Goal: Task Accomplishment & Management: Use online tool/utility

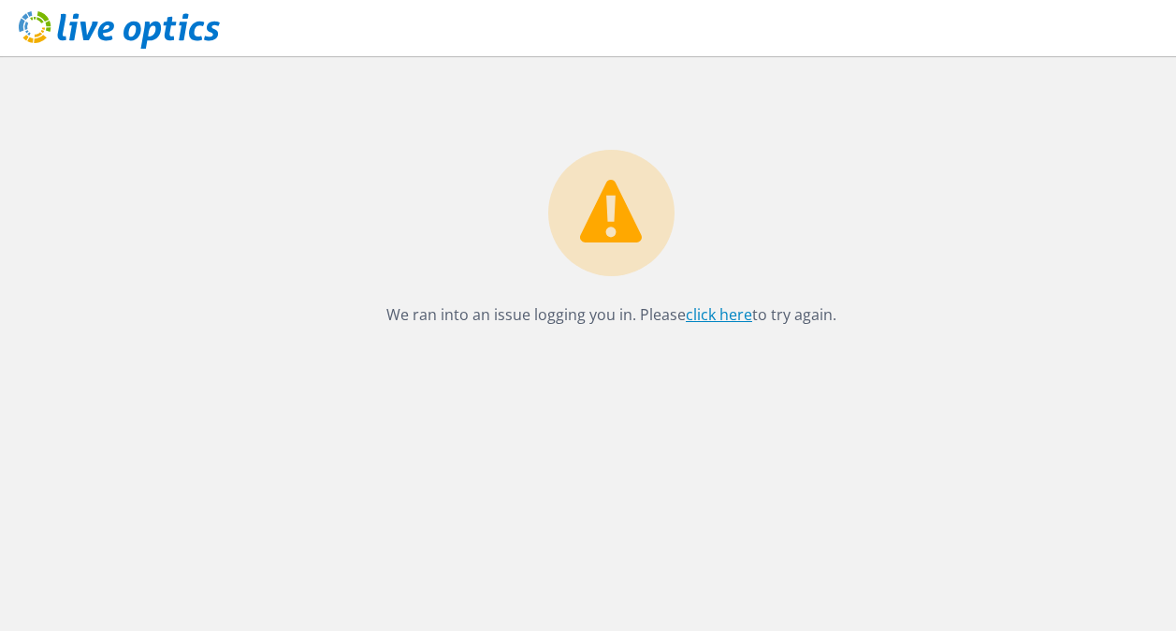
click at [723, 312] on link "click here" at bounding box center [719, 314] width 66 height 21
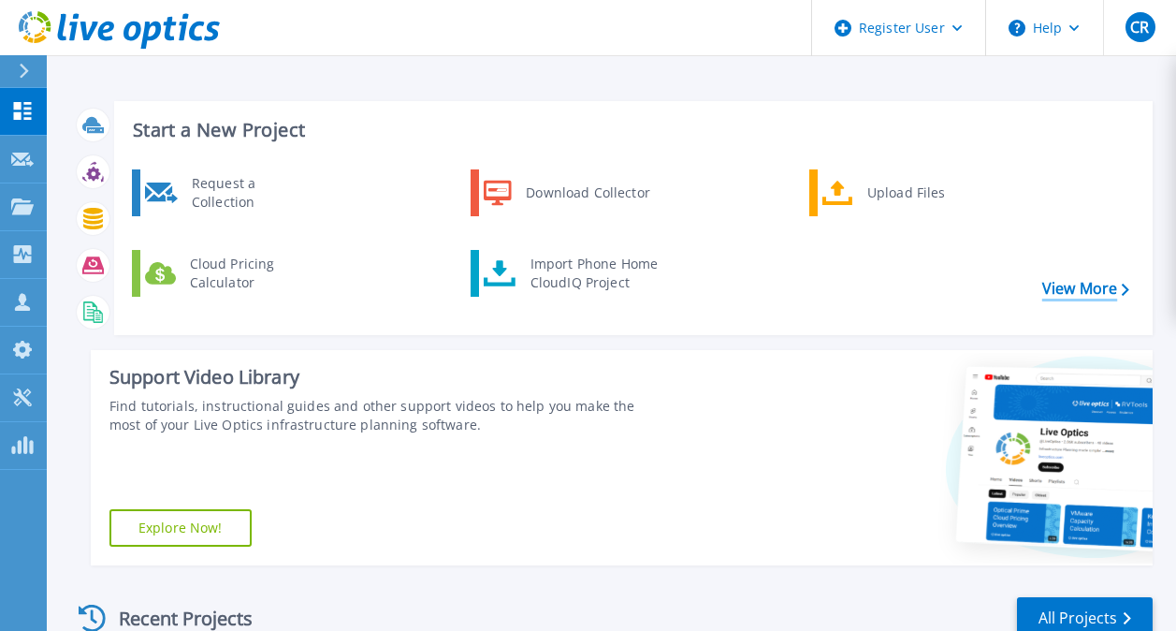
click at [1073, 280] on link "View More" at bounding box center [1085, 289] width 87 height 18
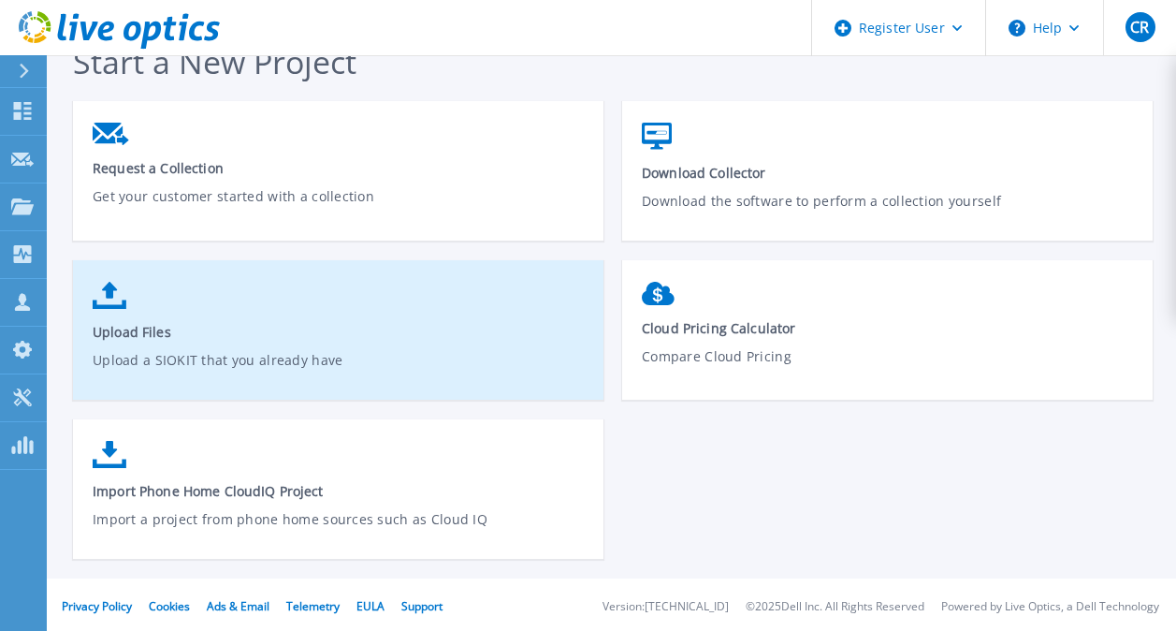
scroll to position [35, 0]
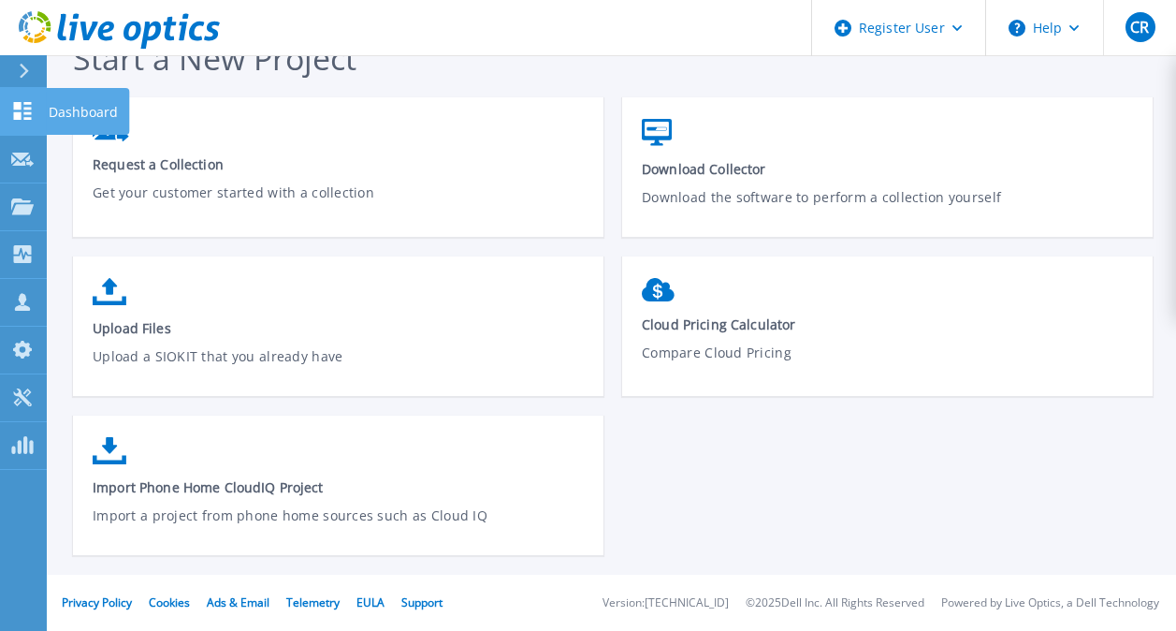
click at [19, 106] on icon at bounding box center [23, 111] width 18 height 18
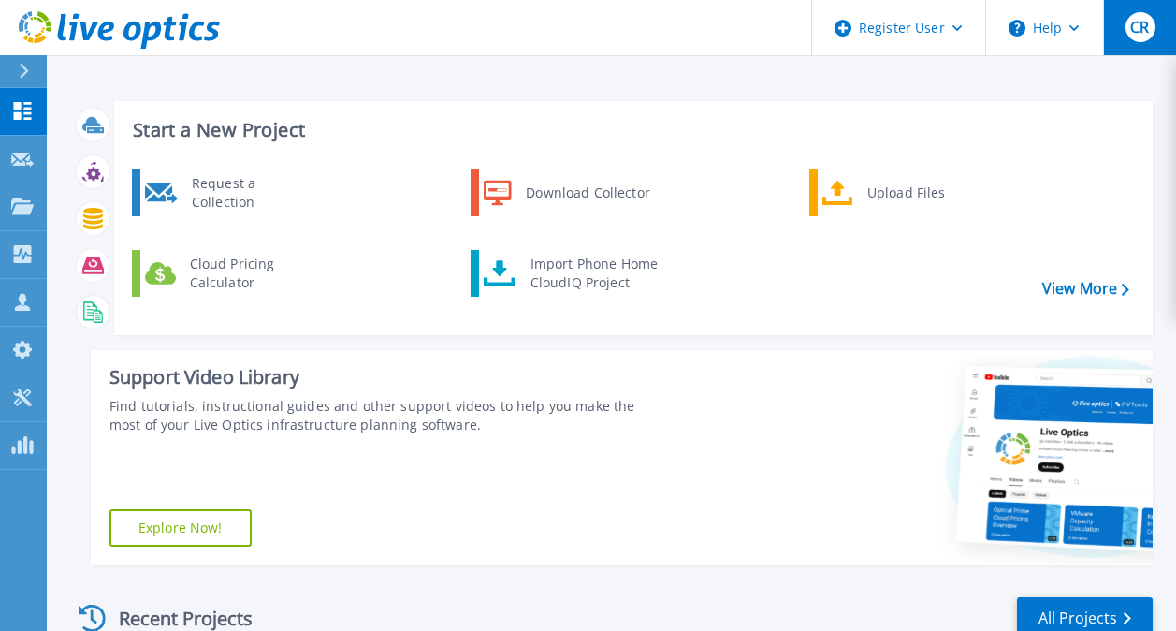
click at [1124, 33] on button "CR" at bounding box center [1139, 27] width 73 height 55
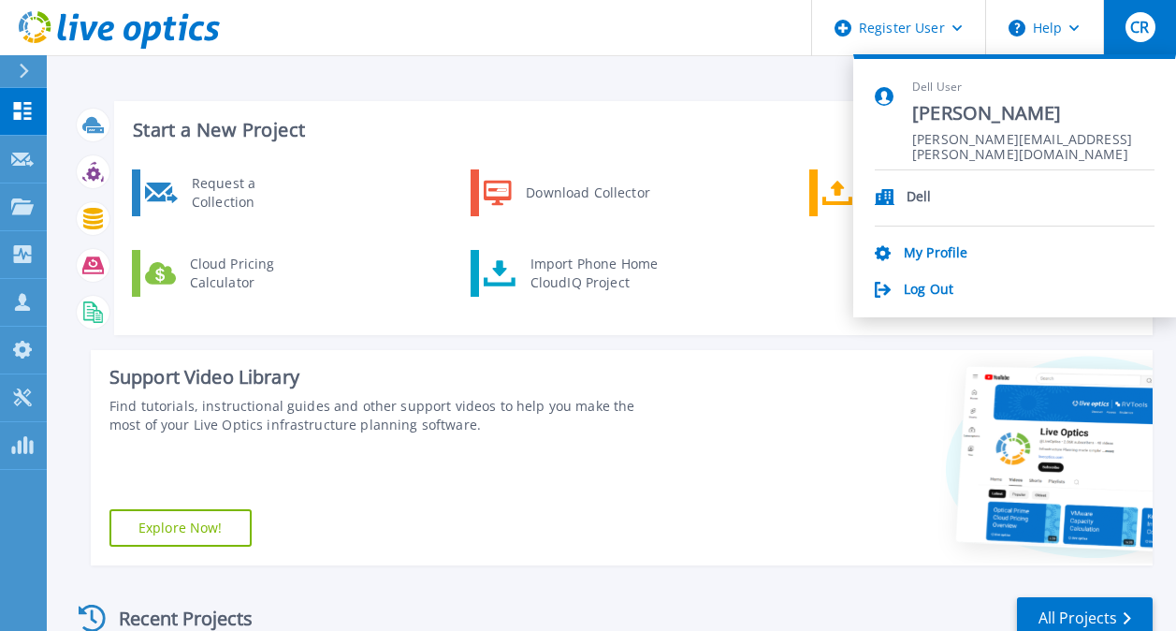
click at [1124, 33] on button "CR" at bounding box center [1139, 27] width 73 height 55
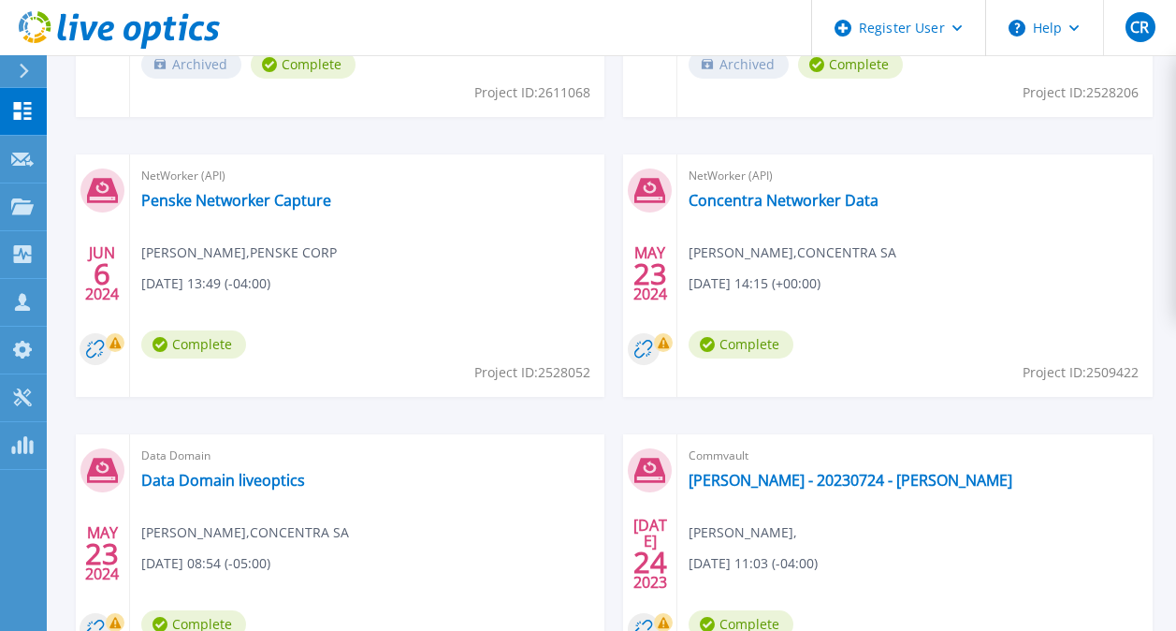
scroll to position [937, 0]
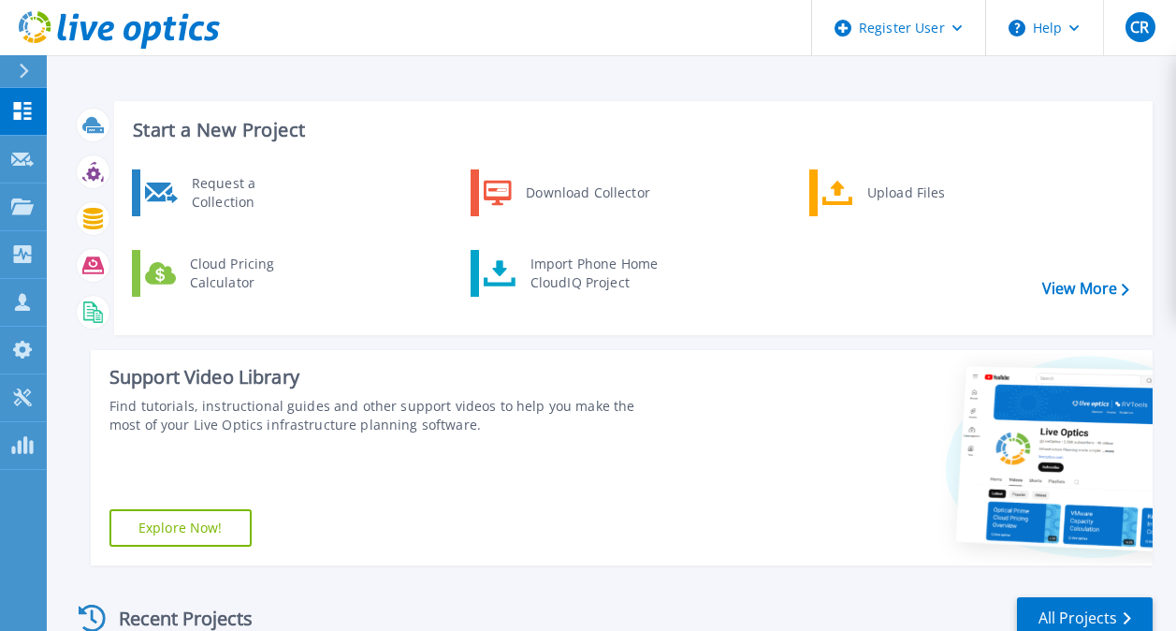
click at [808, 254] on div "Request a Collection Download Collector Upload Files Cloud Pricing Calculator I…" at bounding box center [630, 245] width 1025 height 161
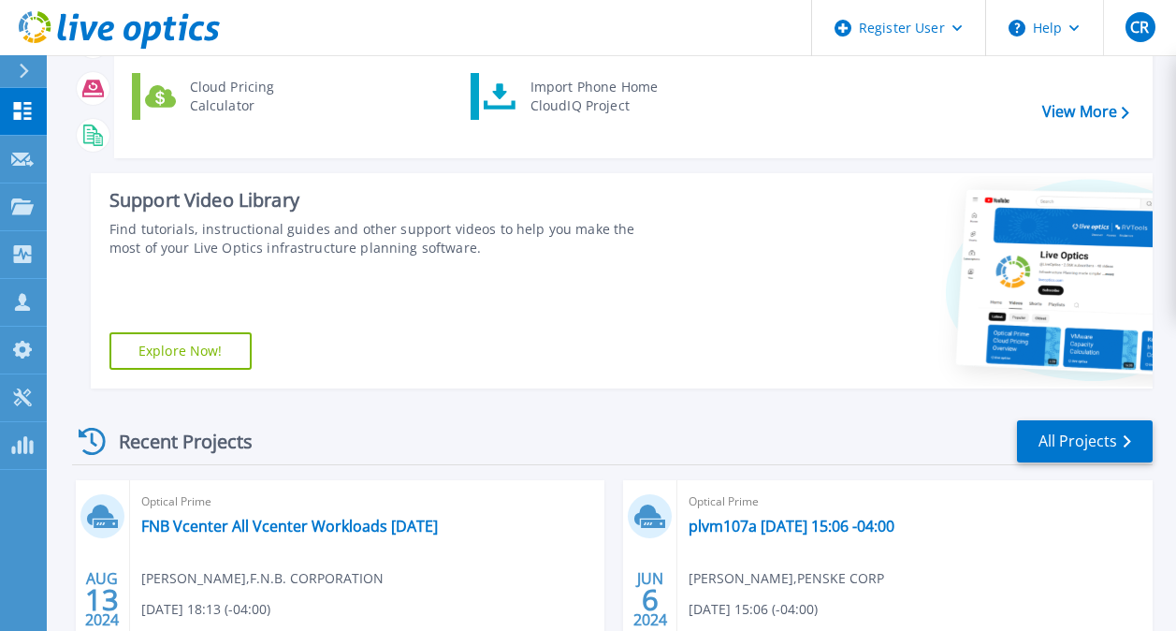
scroll to position [176, 0]
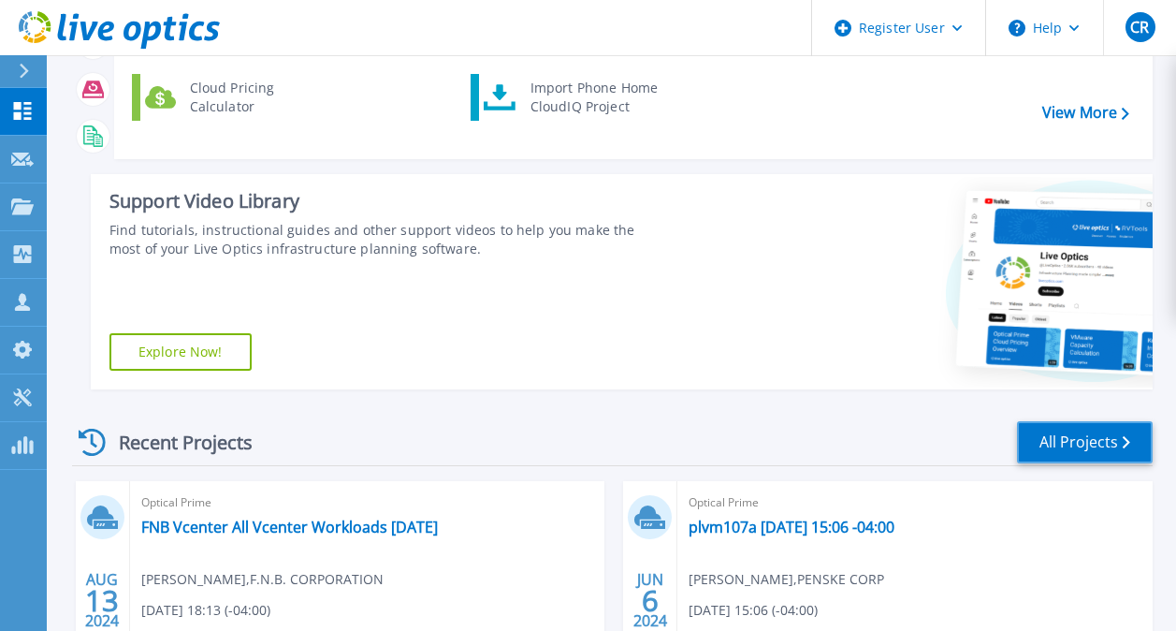
click at [1093, 429] on link "All Projects" at bounding box center [1085, 442] width 136 height 42
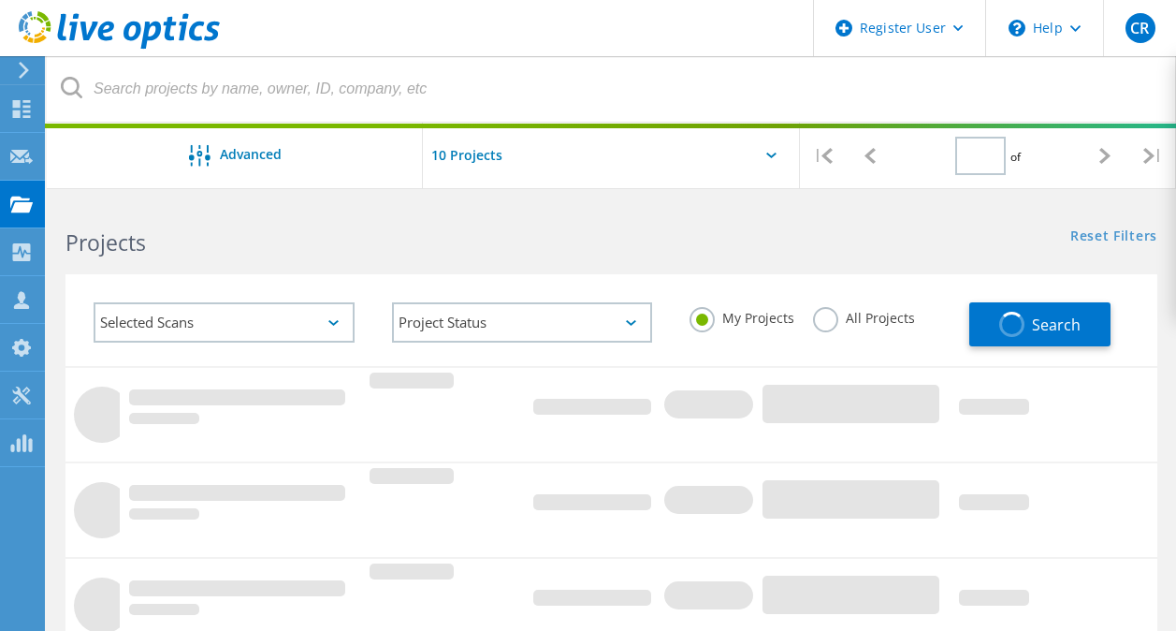
type input "1"
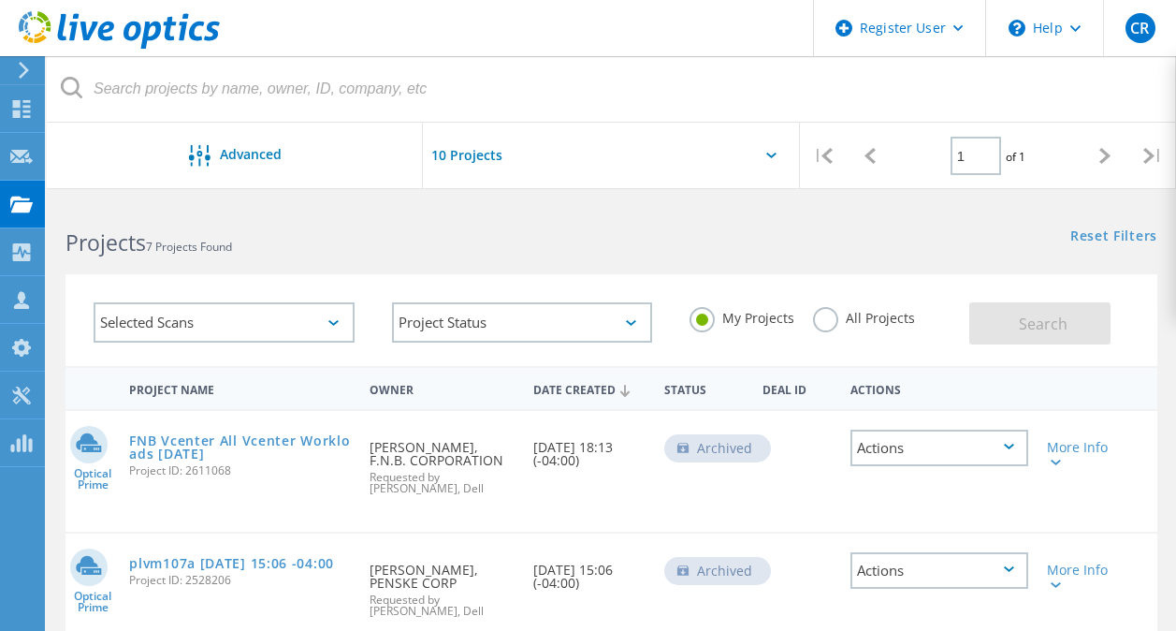
click at [155, 324] on div "Selected Scans" at bounding box center [224, 322] width 261 height 40
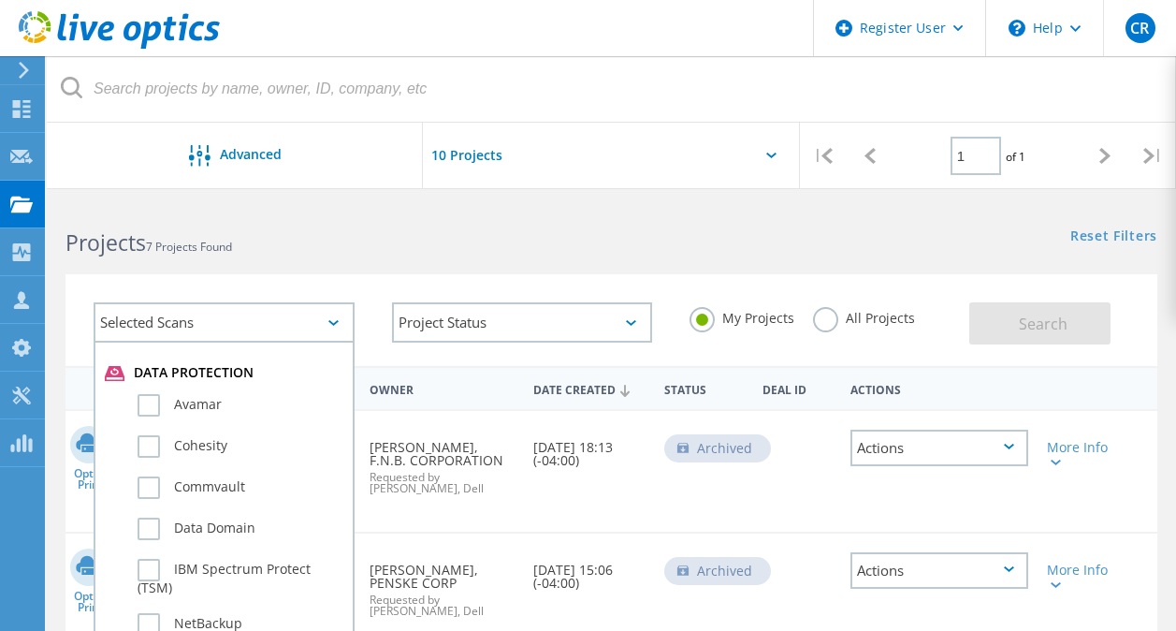
scroll to position [1021, 0]
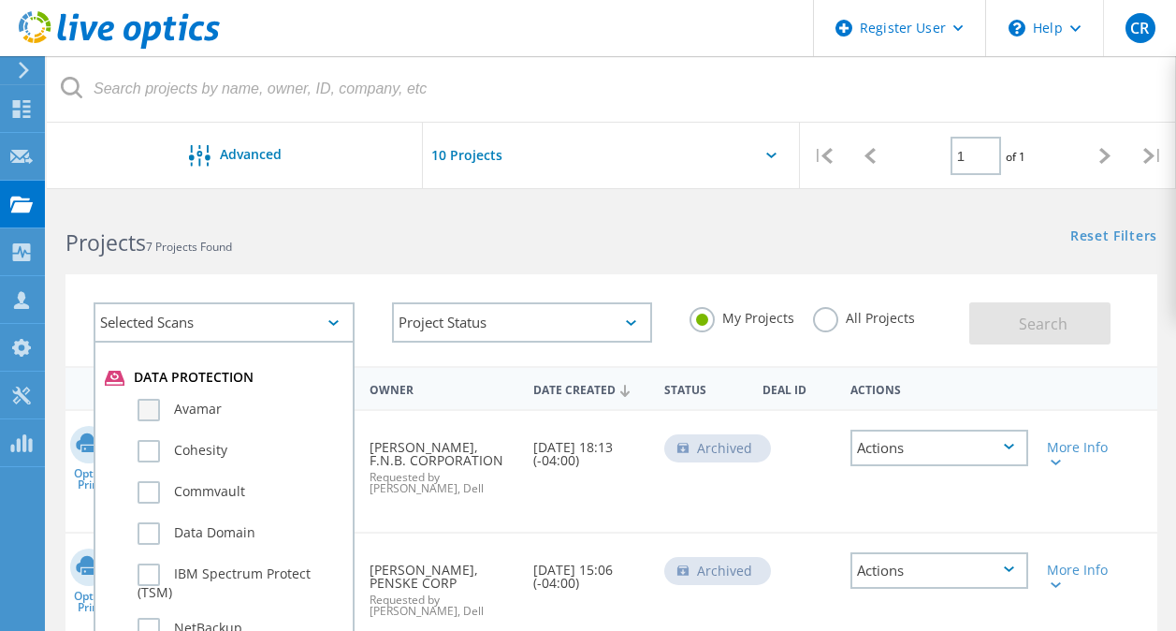
click at [149, 403] on label "Avamar" at bounding box center [241, 410] width 206 height 22
click at [0, 0] on input "Avamar" at bounding box center [0, 0] width 0 height 0
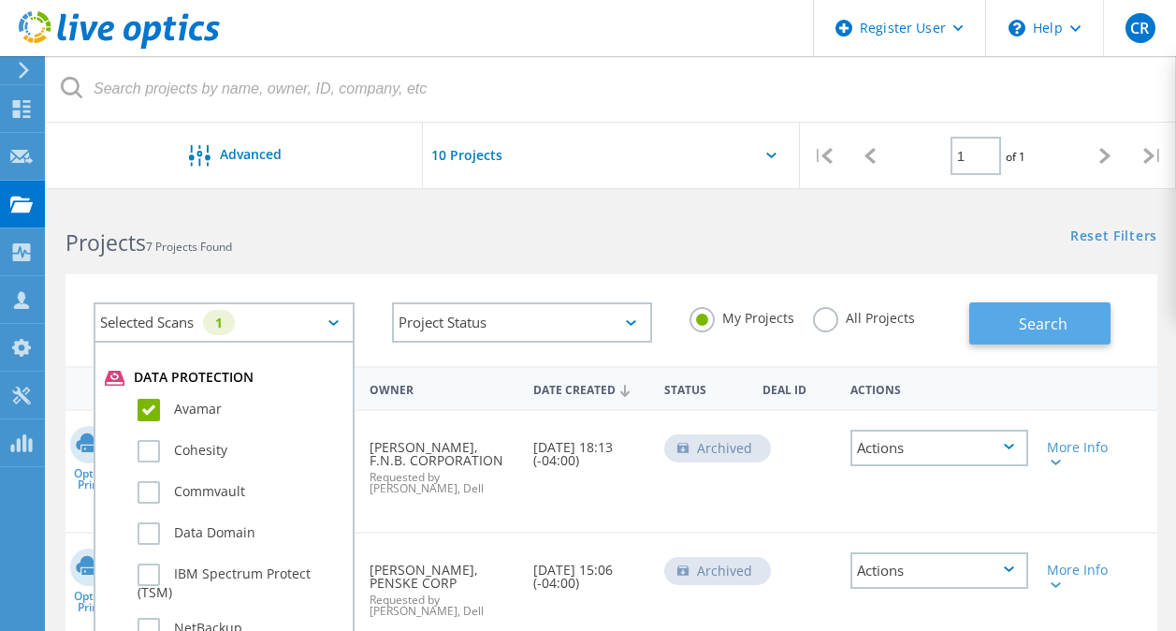
click at [1052, 317] on span "Search" at bounding box center [1043, 323] width 49 height 21
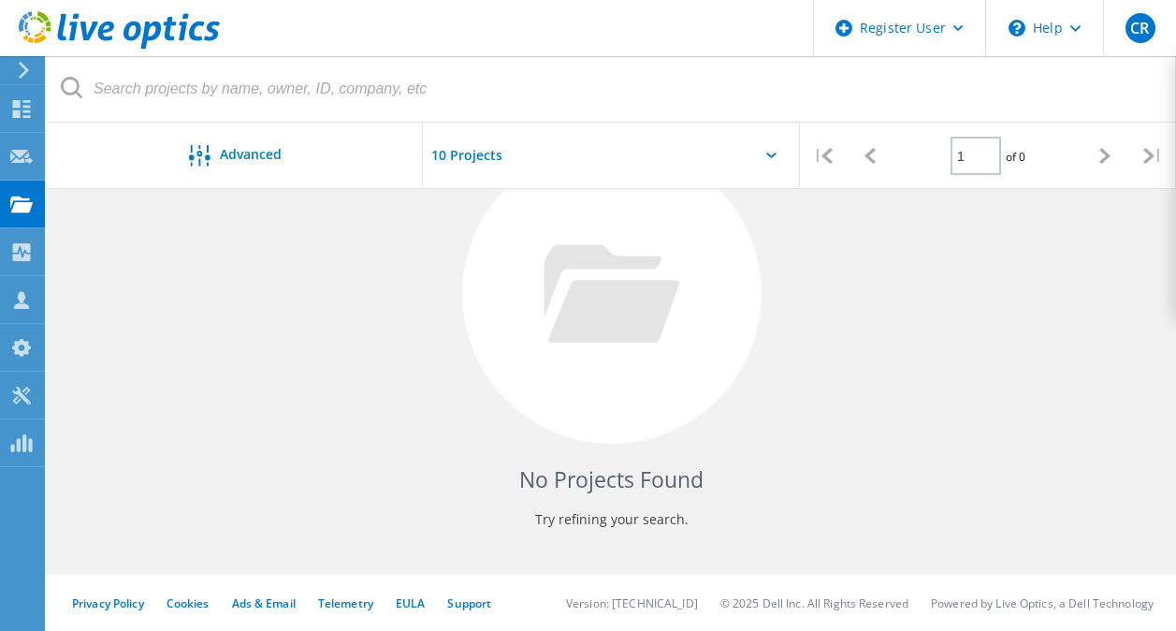
scroll to position [0, 0]
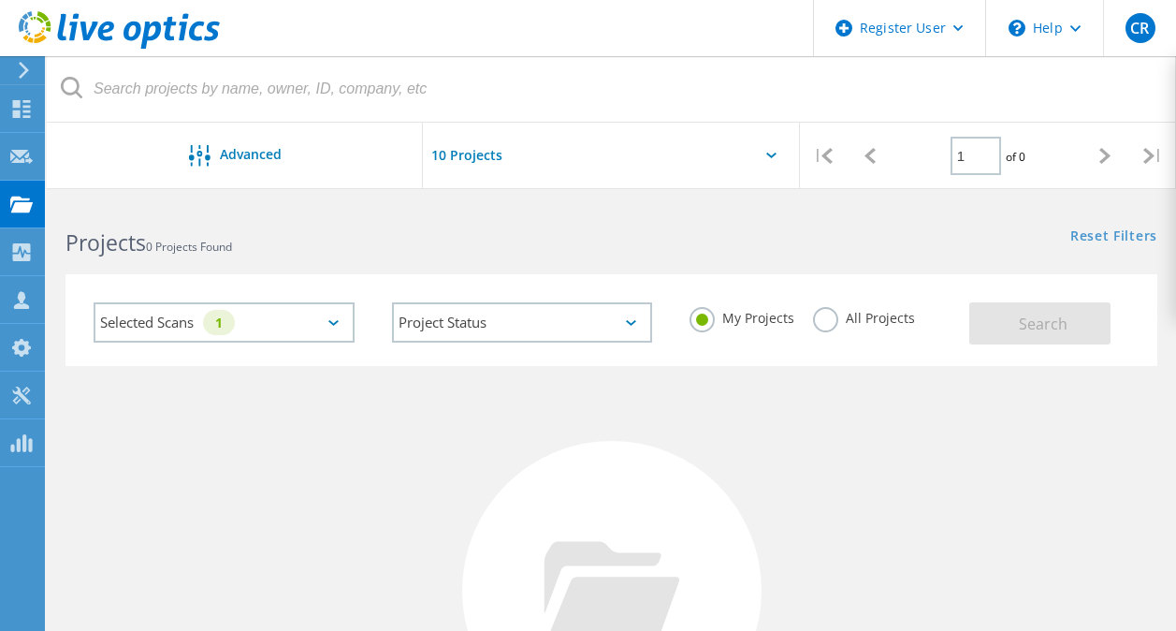
click at [479, 166] on input "text" at bounding box center [516, 155] width 187 height 65
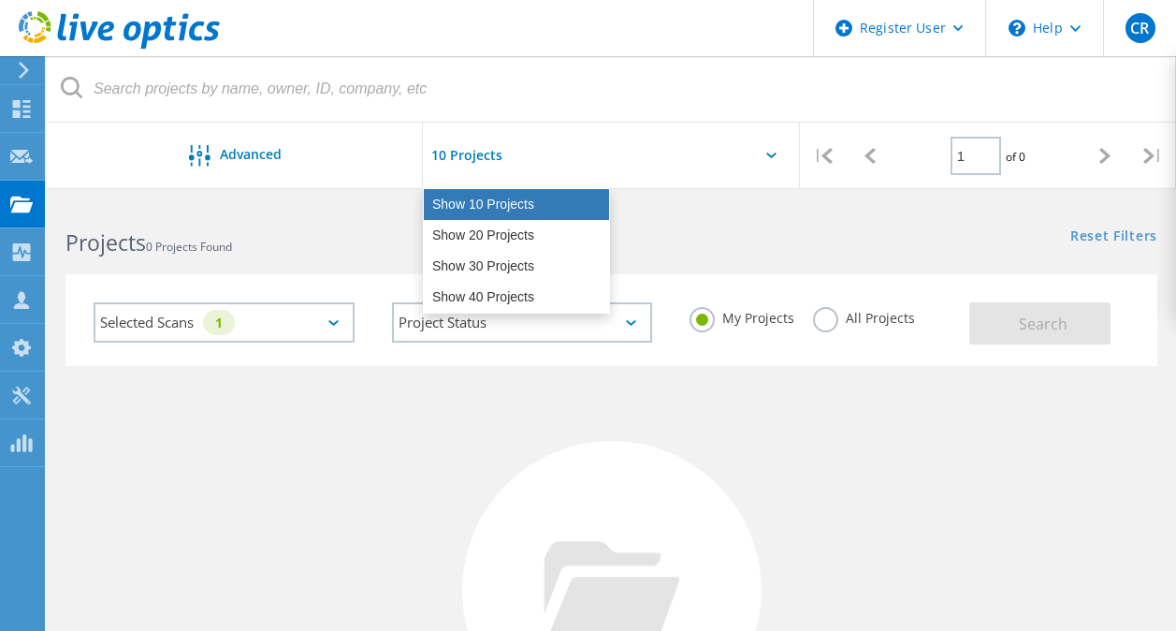
click at [484, 191] on div "Show 10 Projects" at bounding box center [516, 204] width 185 height 31
type input "Show 10 Projects"
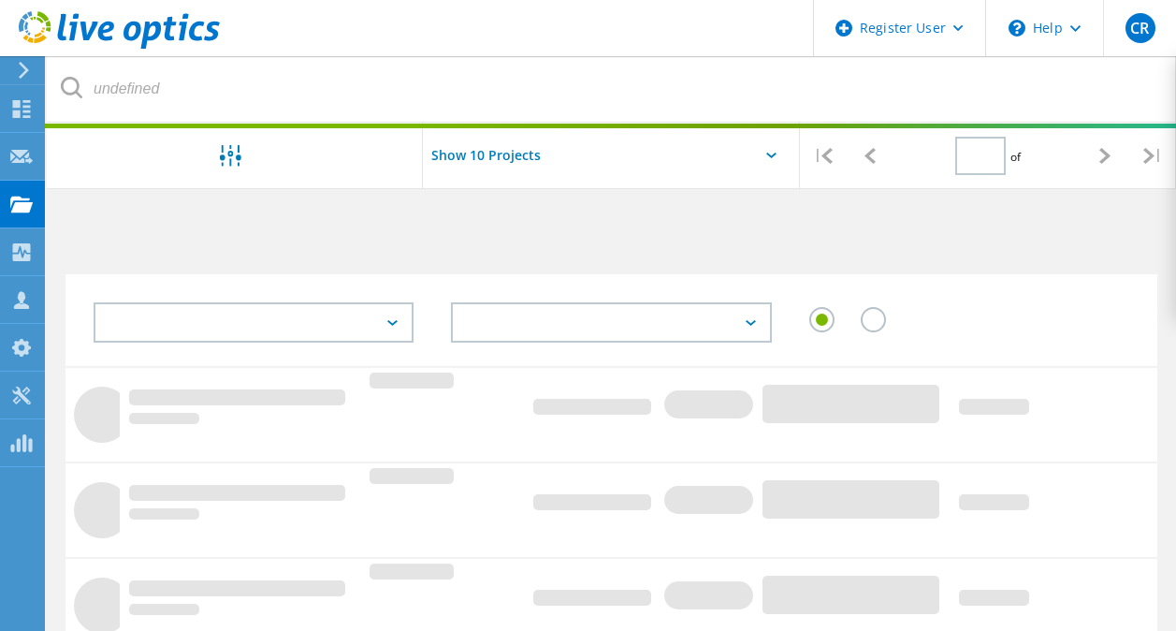
type input "1"
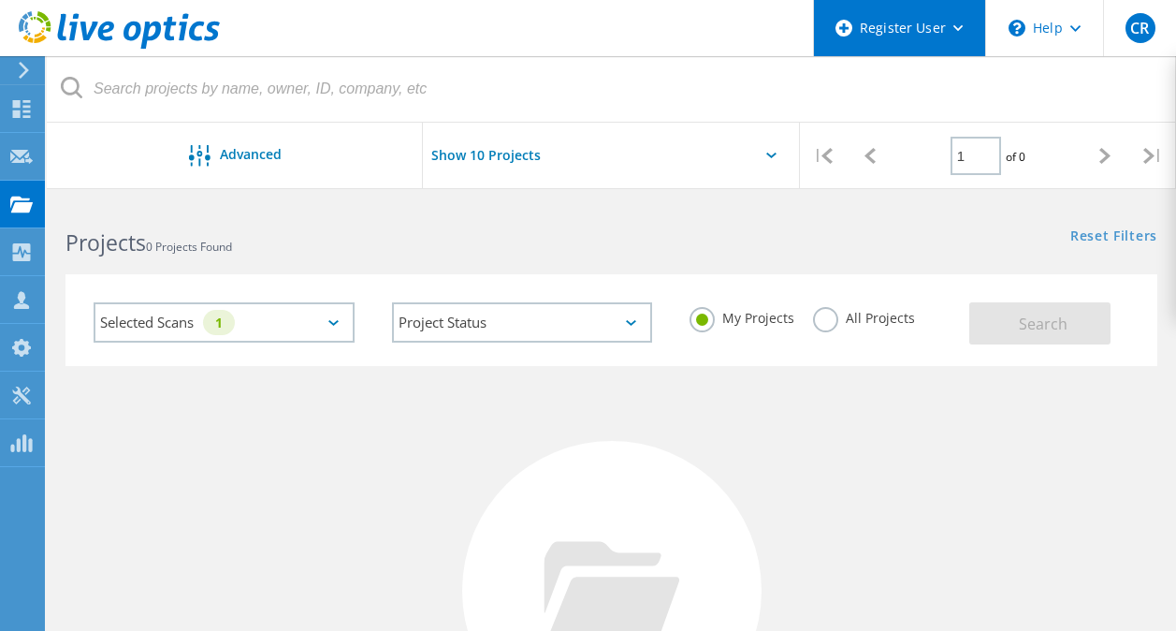
click at [955, 35] on div "Register User" at bounding box center [899, 28] width 171 height 56
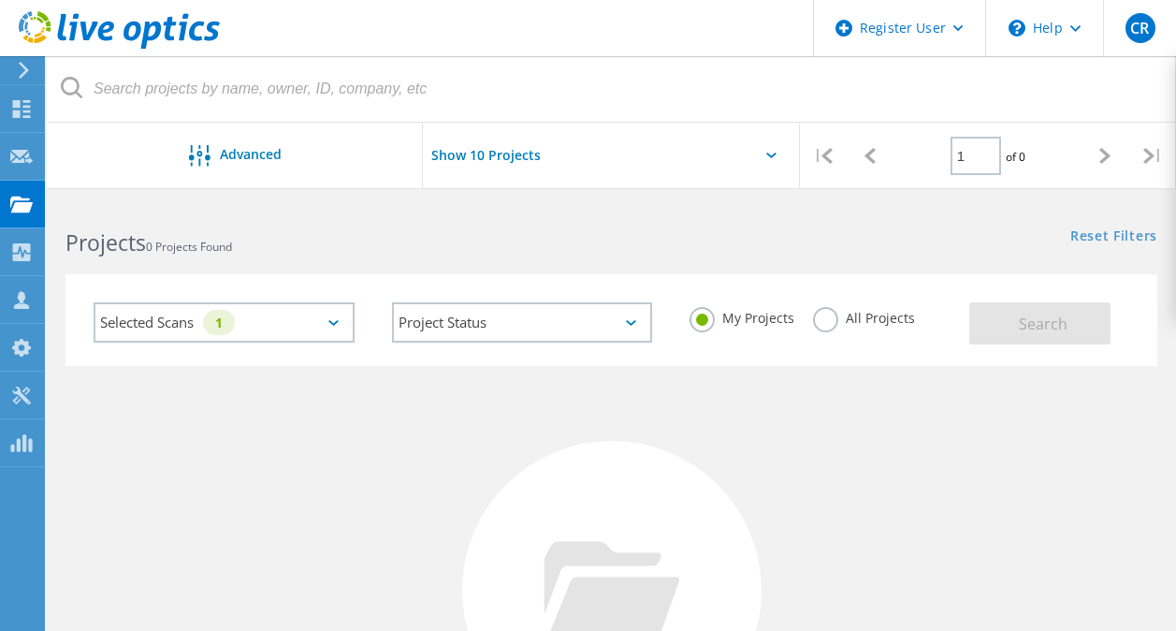
click at [682, 38] on header "Register User \n Help Explore Helpful Articles Contact Support CR Dell User Chr…" at bounding box center [588, 28] width 1176 height 56
click at [91, 106] on div "Dashboard" at bounding box center [87, 108] width 69 height 13
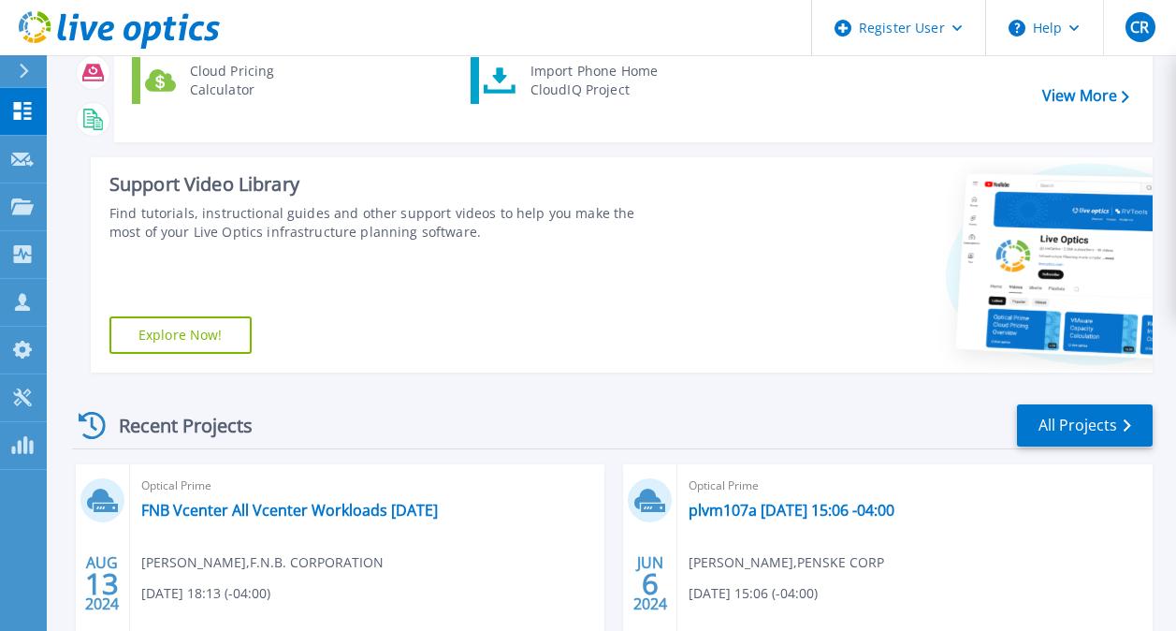
scroll to position [191, 0]
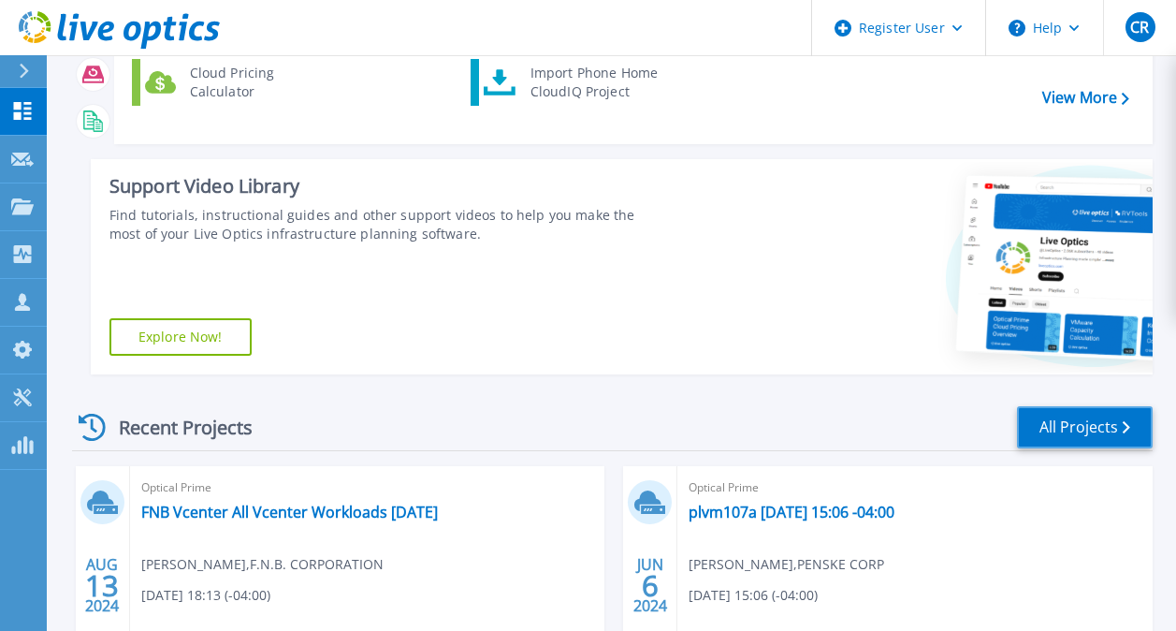
click at [1066, 441] on link "All Projects" at bounding box center [1085, 427] width 136 height 42
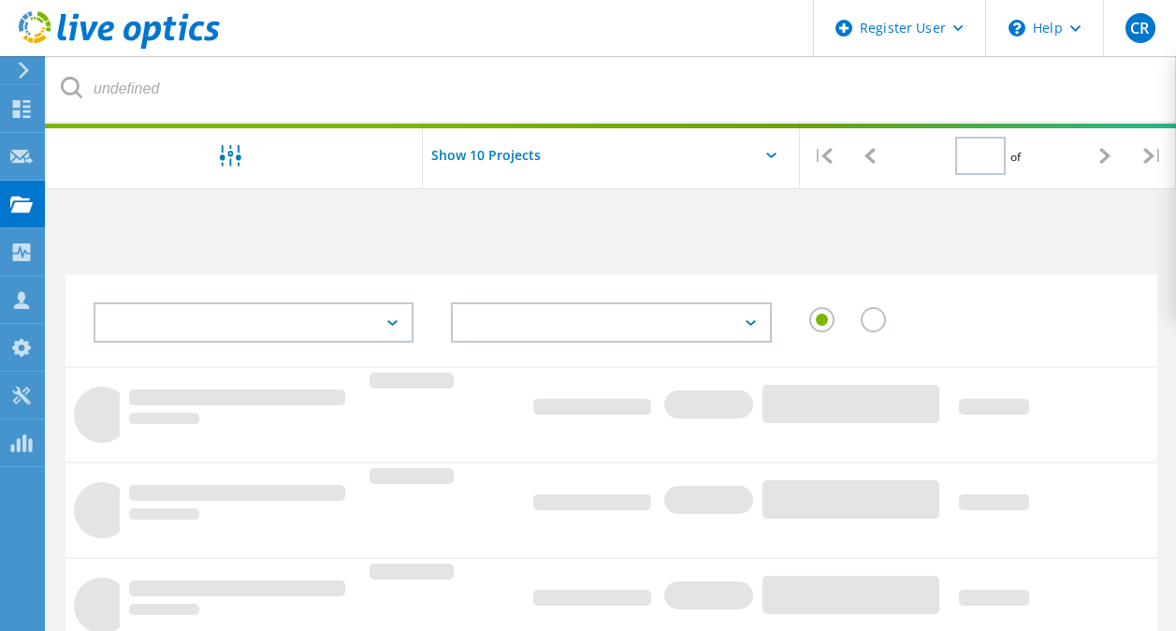
type input "1"
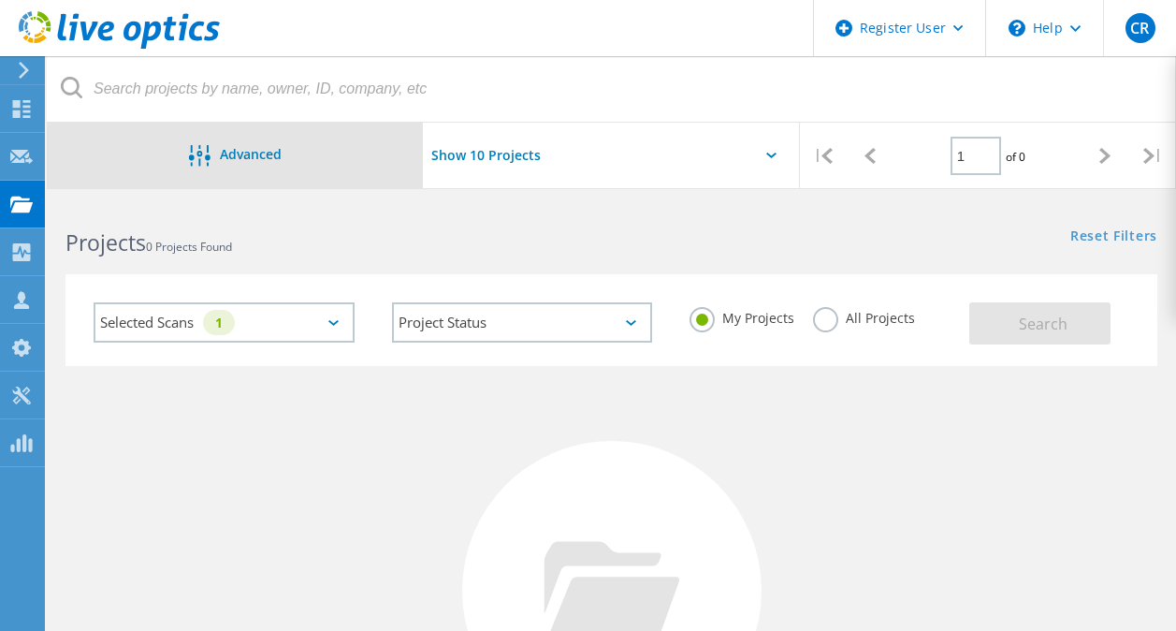
click at [266, 160] on span "Advanced" at bounding box center [251, 154] width 62 height 13
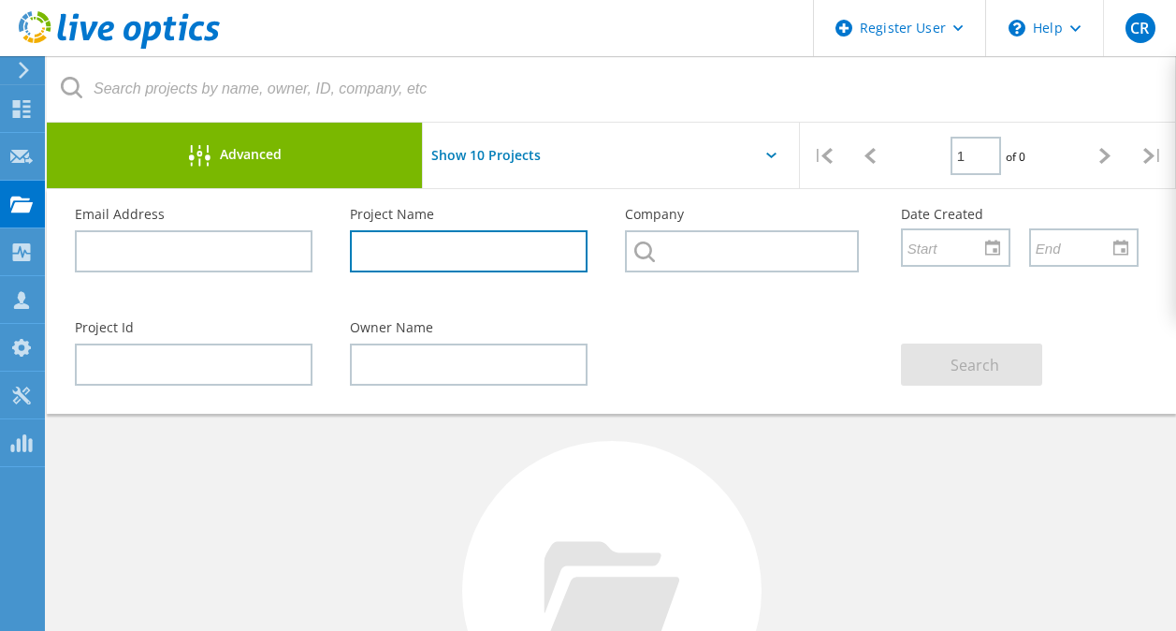
click at [389, 251] on input "text" at bounding box center [469, 251] width 238 height 42
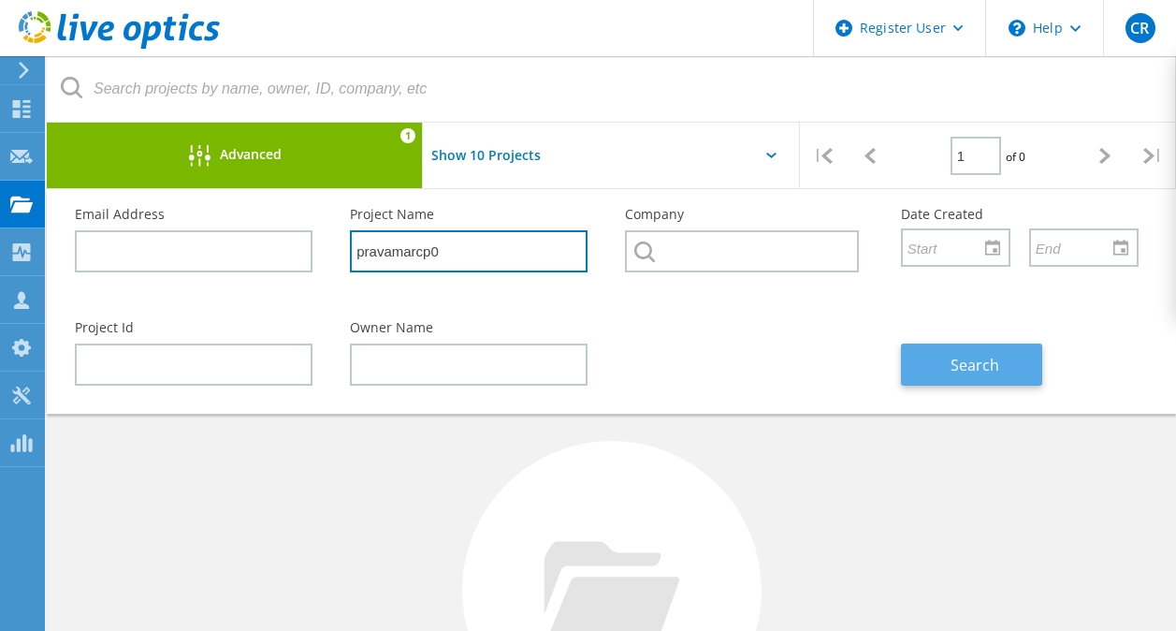
type input "pravamarcp0"
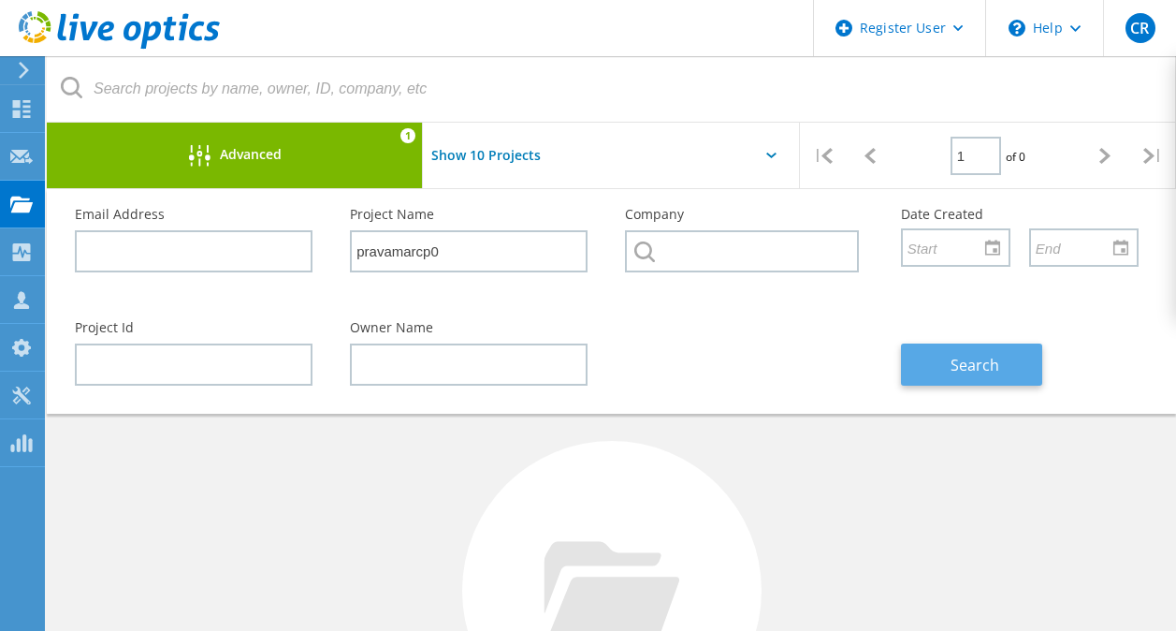
click at [944, 362] on button "Search" at bounding box center [971, 364] width 141 height 42
click at [540, 299] on div "Email Address Project Name pravamarcp0 Company Date Created" at bounding box center [606, 245] width 1101 height 113
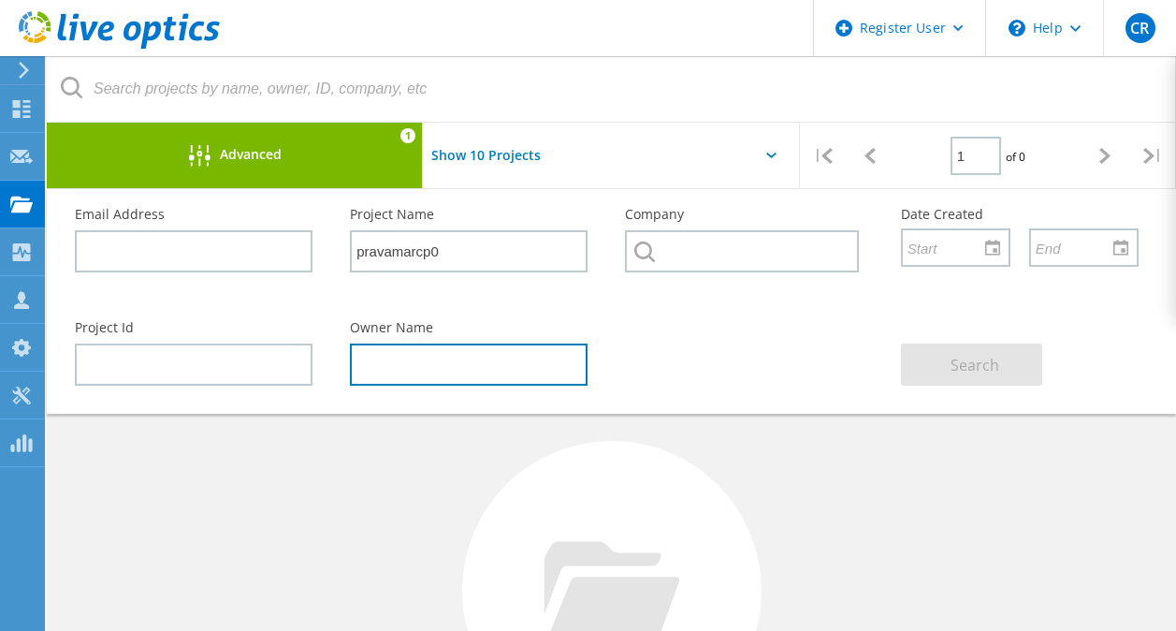
click at [472, 366] on input "text" at bounding box center [469, 364] width 238 height 42
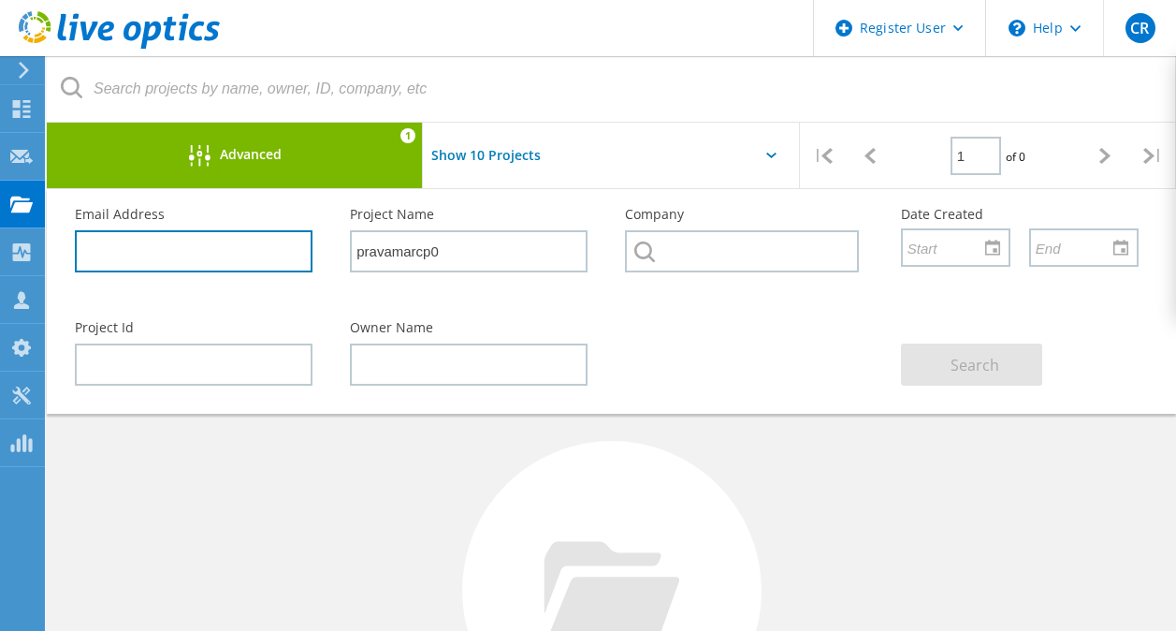
click at [236, 240] on input "text" at bounding box center [194, 251] width 238 height 42
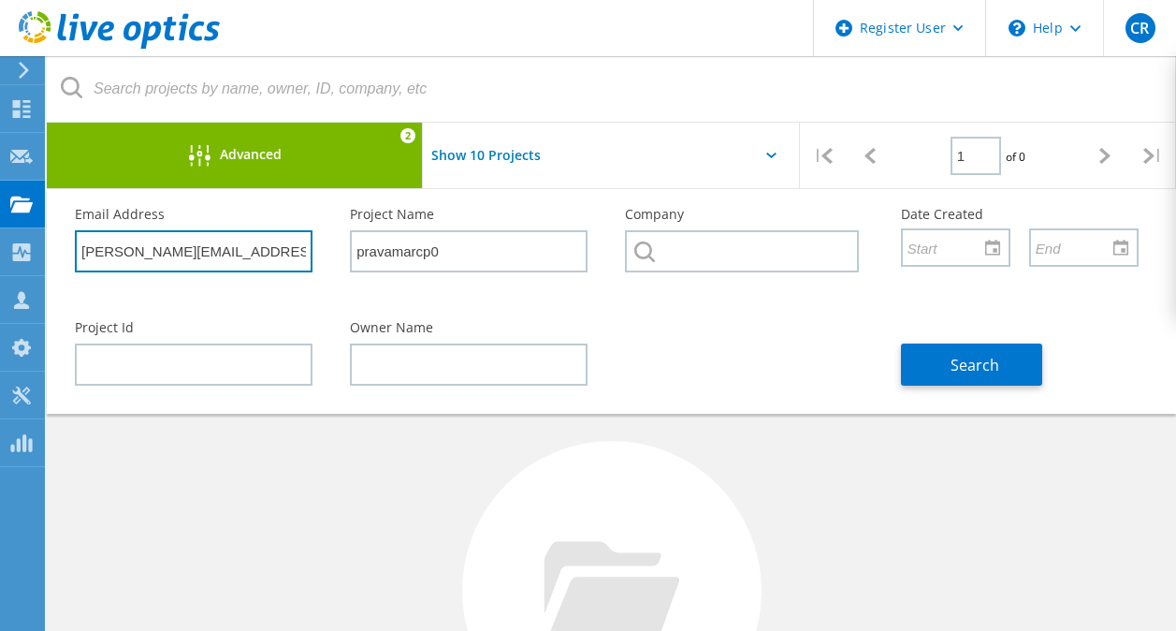
type input "josh.bradshaw@audia.com"
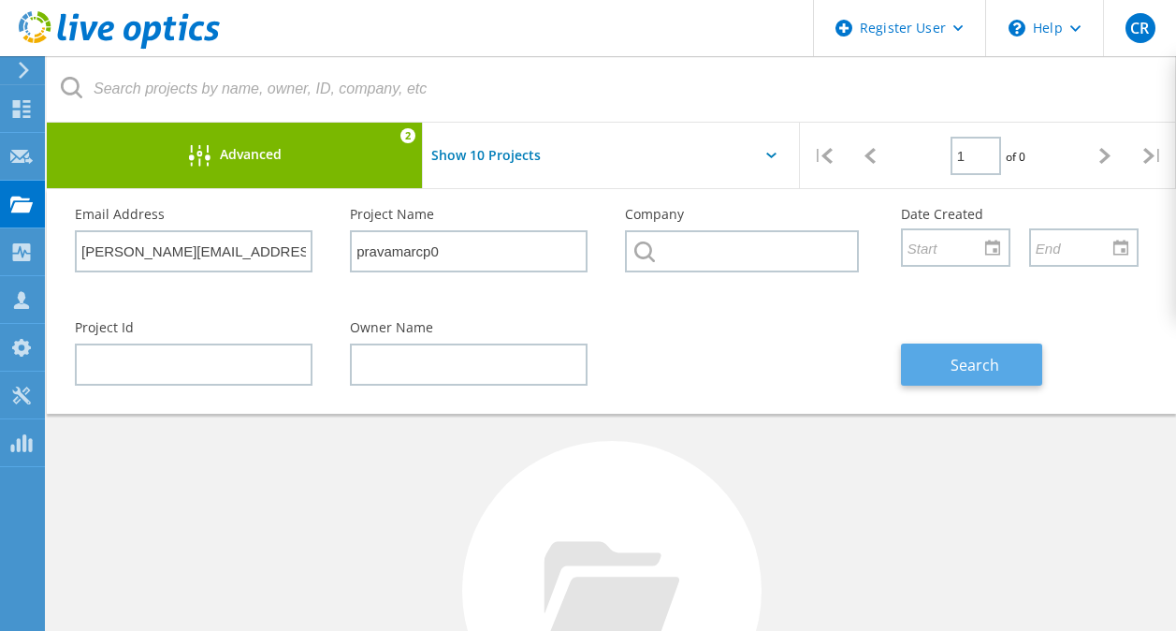
click at [981, 362] on span "Search" at bounding box center [975, 365] width 49 height 21
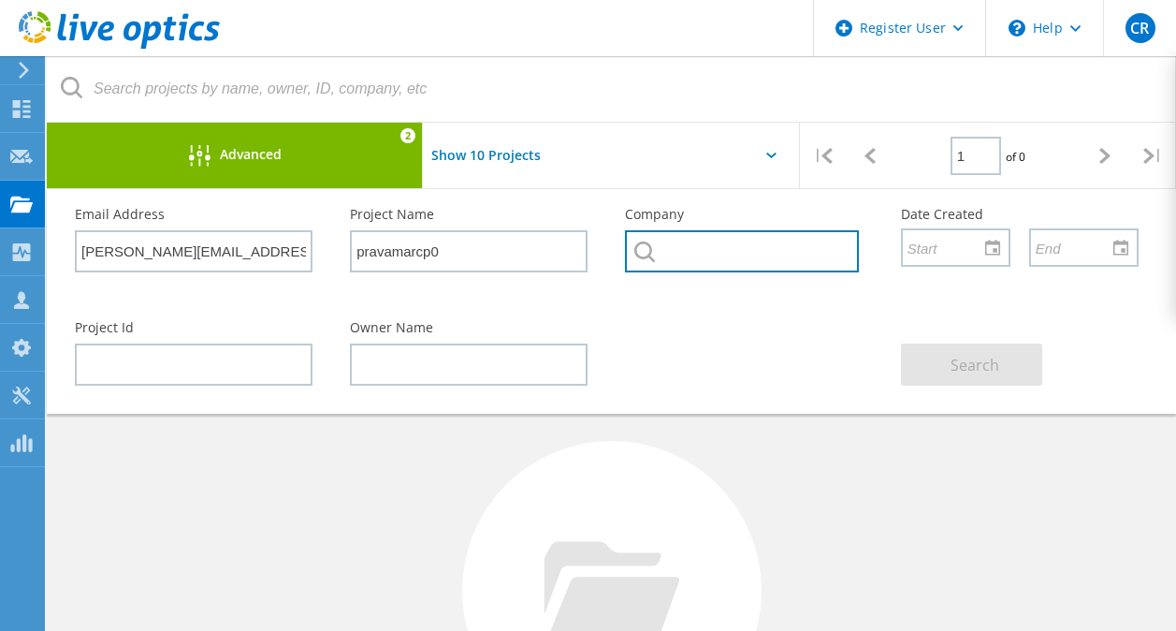
click at [719, 241] on input "text" at bounding box center [741, 251] width 233 height 42
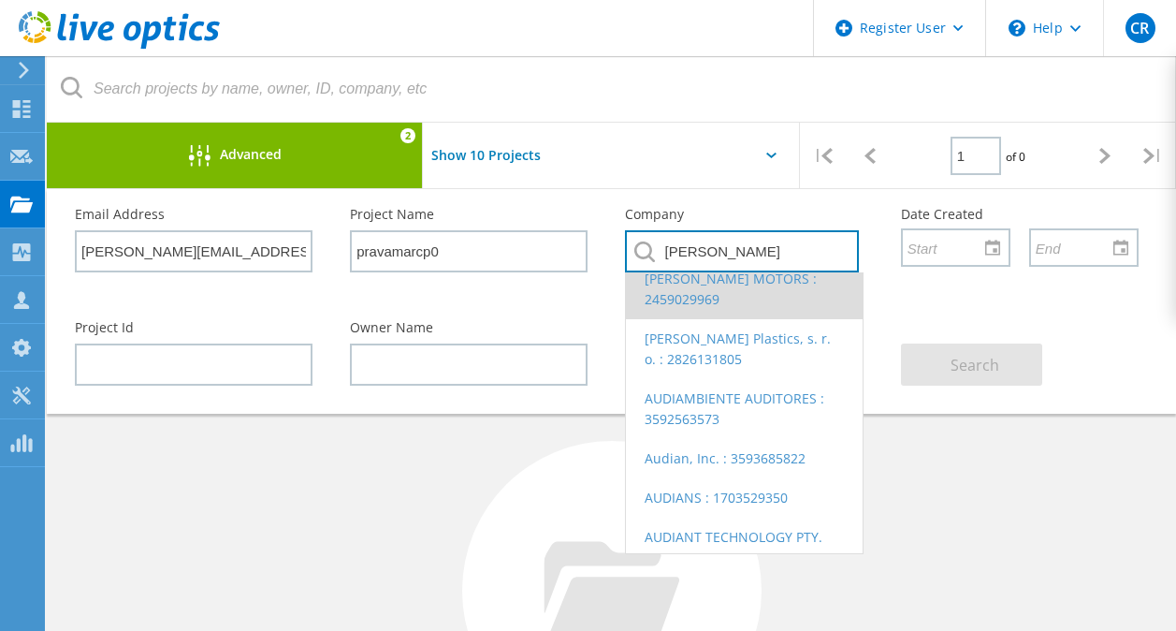
scroll to position [77, 0]
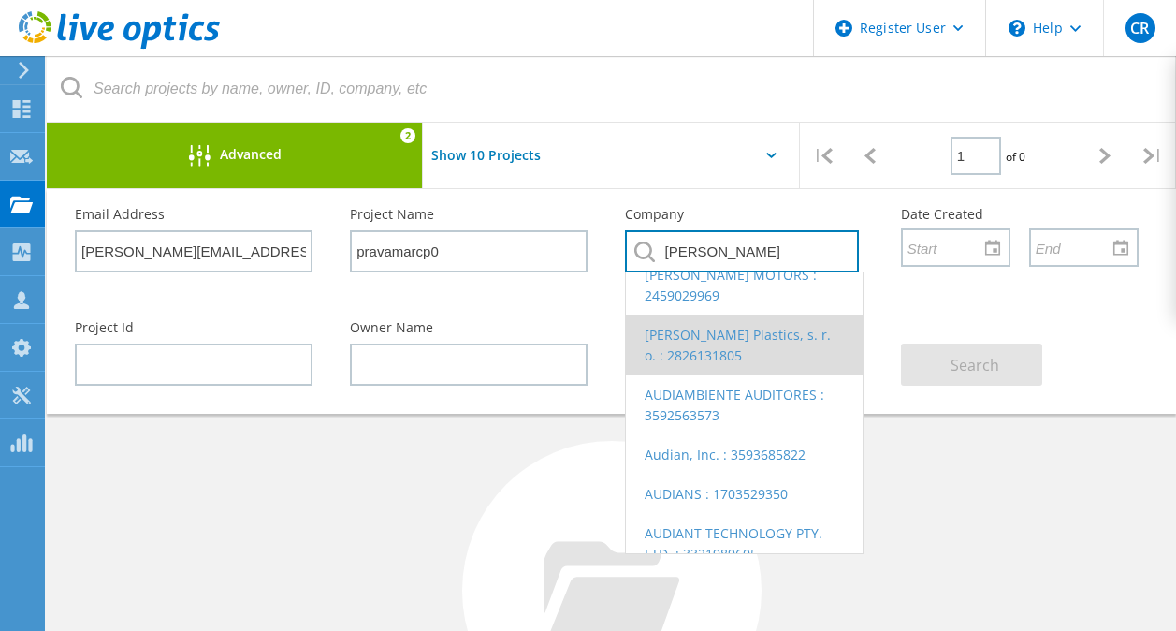
type input "Audia"
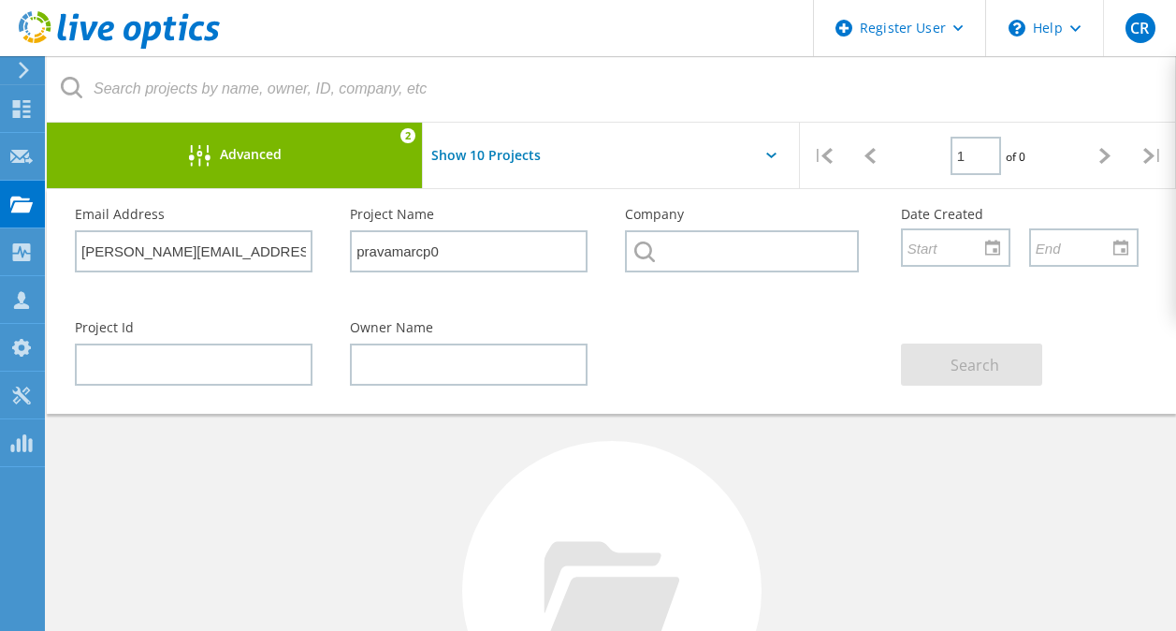
click at [707, 225] on div "Company" at bounding box center [743, 245] width 275 height 113
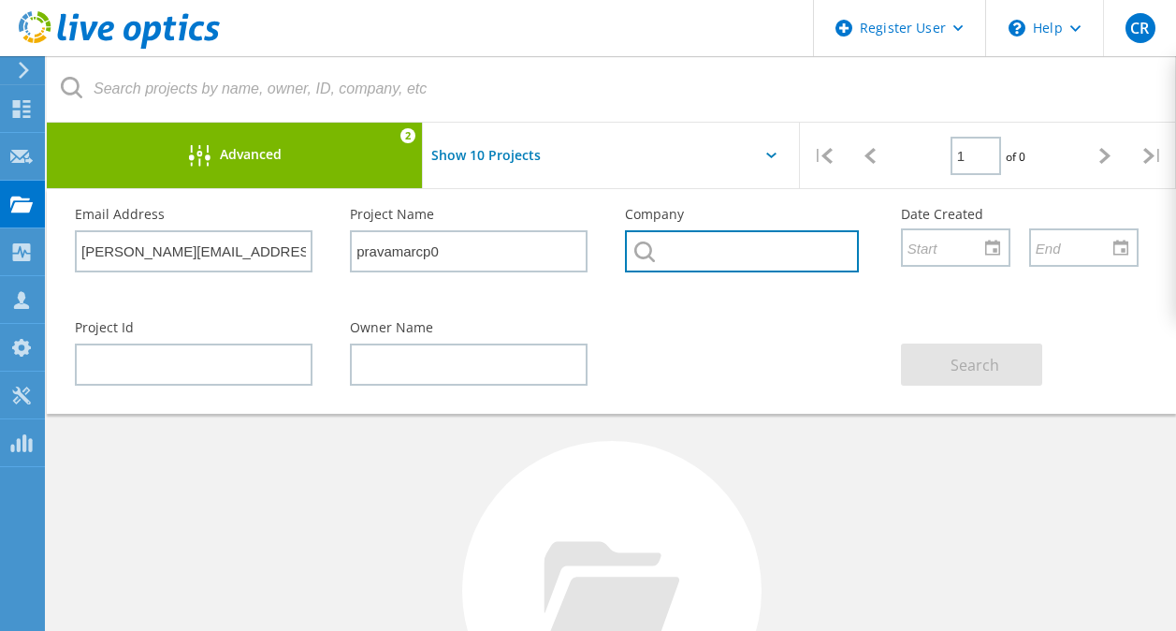
click at [705, 240] on input "text" at bounding box center [741, 251] width 233 height 42
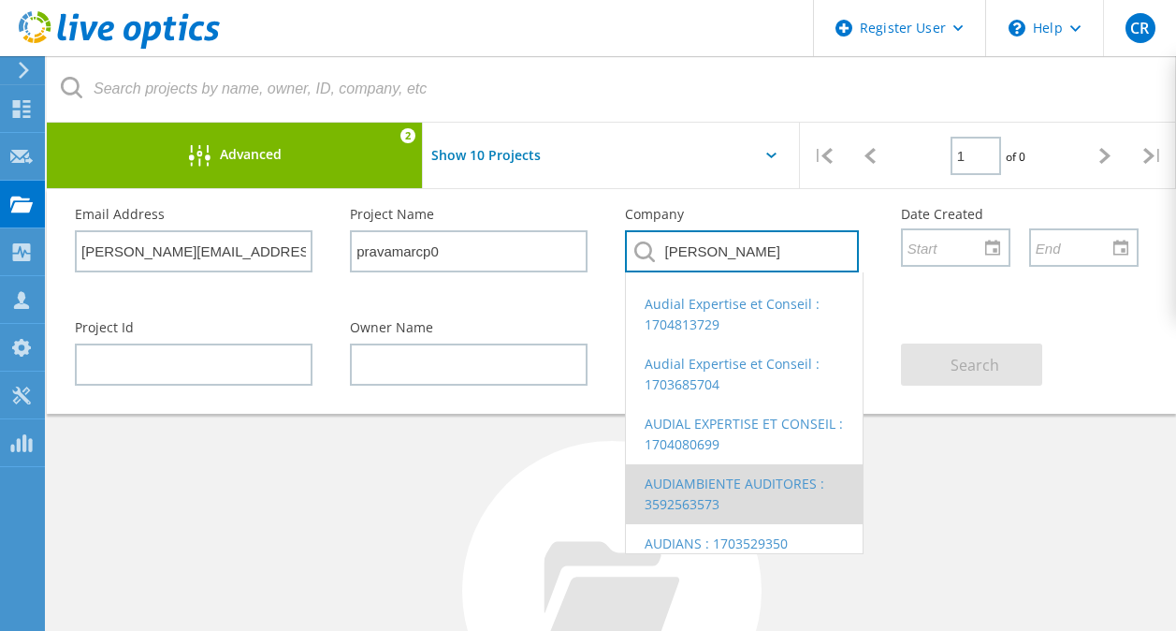
scroll to position [83, 0]
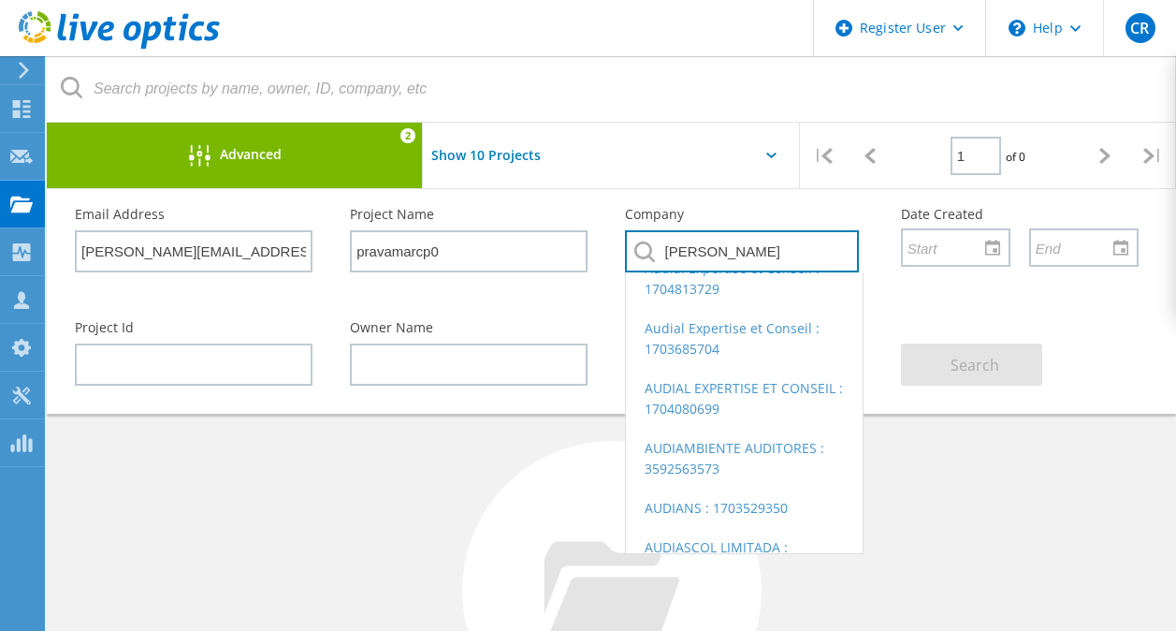
type input "Audia"
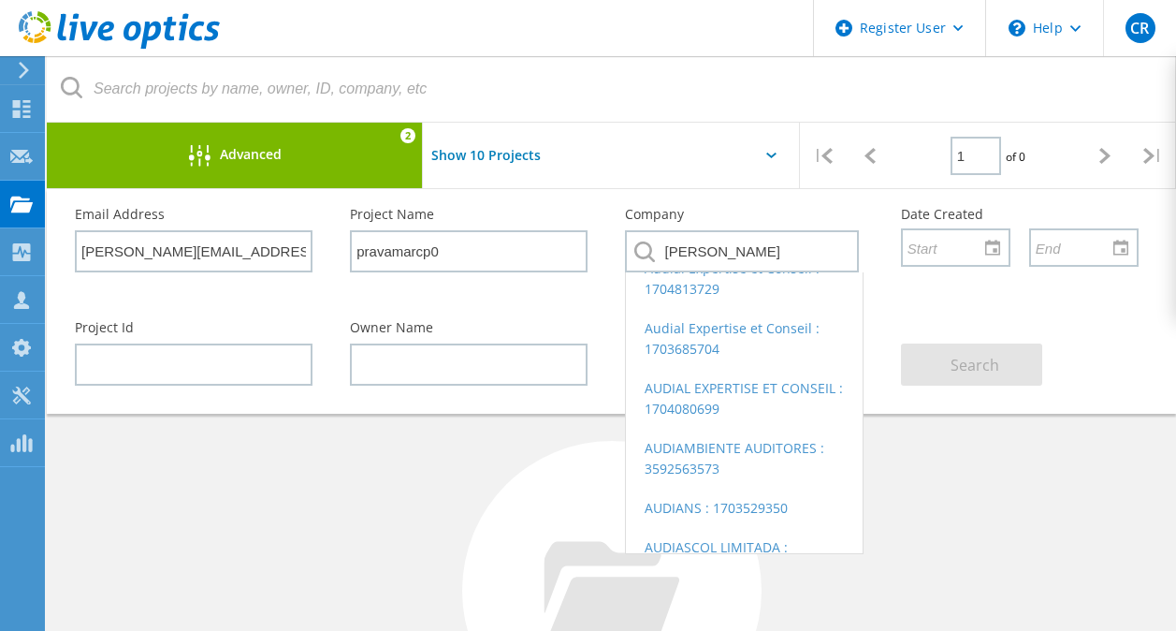
click at [756, 153] on div "Show 10 Projects" at bounding box center [611, 161] width 376 height 77
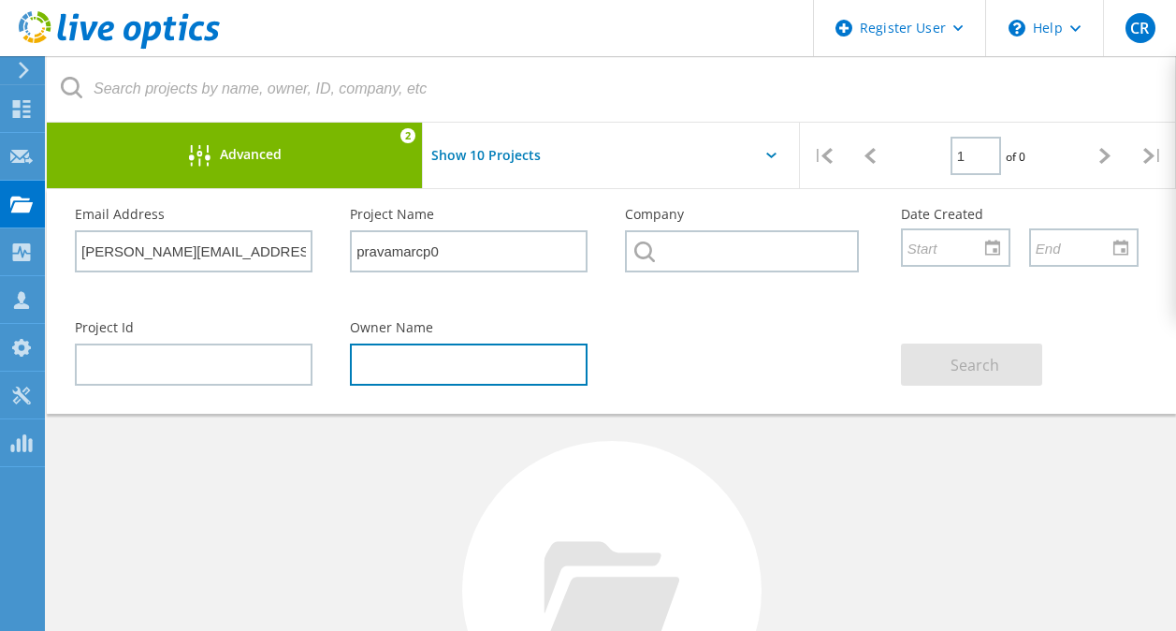
click at [411, 361] on input "text" at bounding box center [469, 364] width 238 height 42
type input "R"
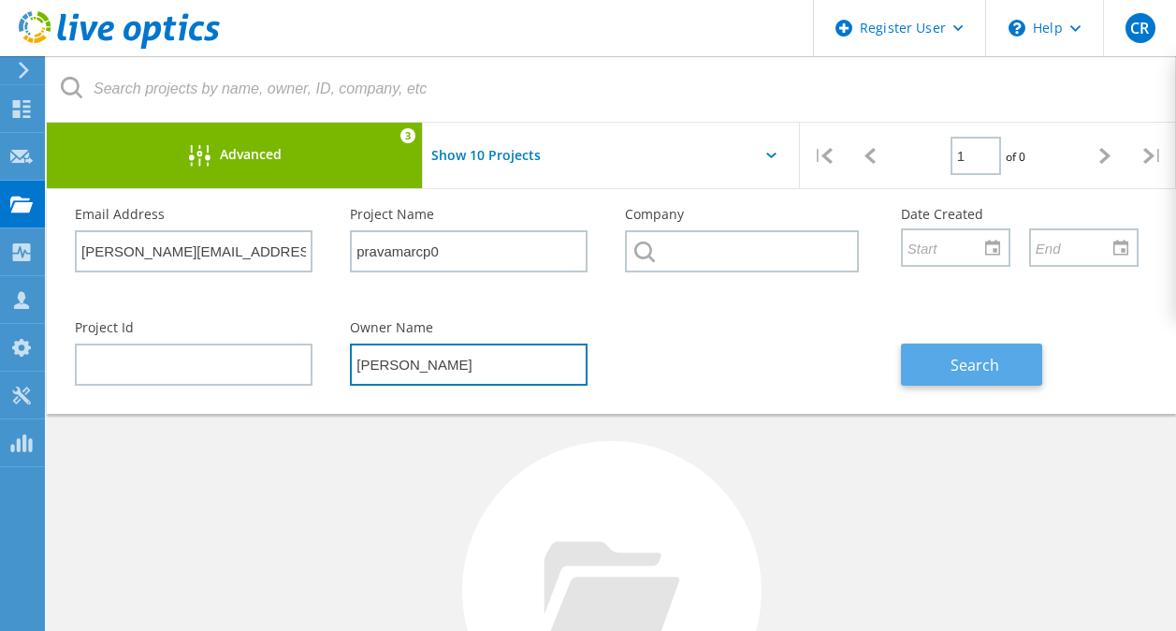
type input "[PERSON_NAME]"
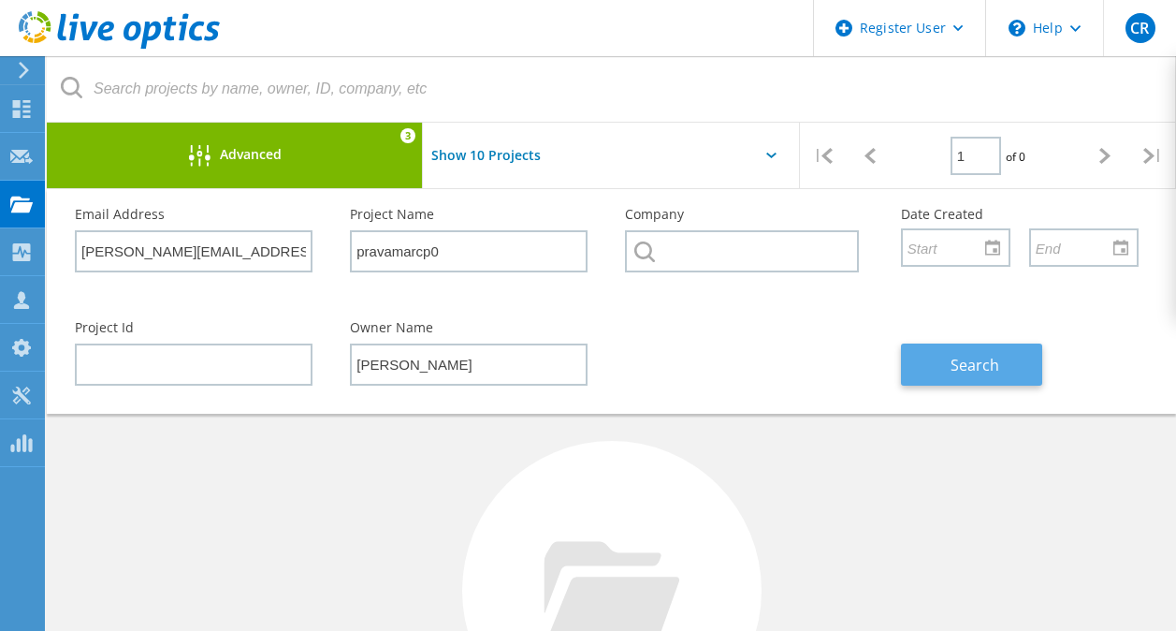
click at [986, 362] on span "Search" at bounding box center [975, 365] width 49 height 21
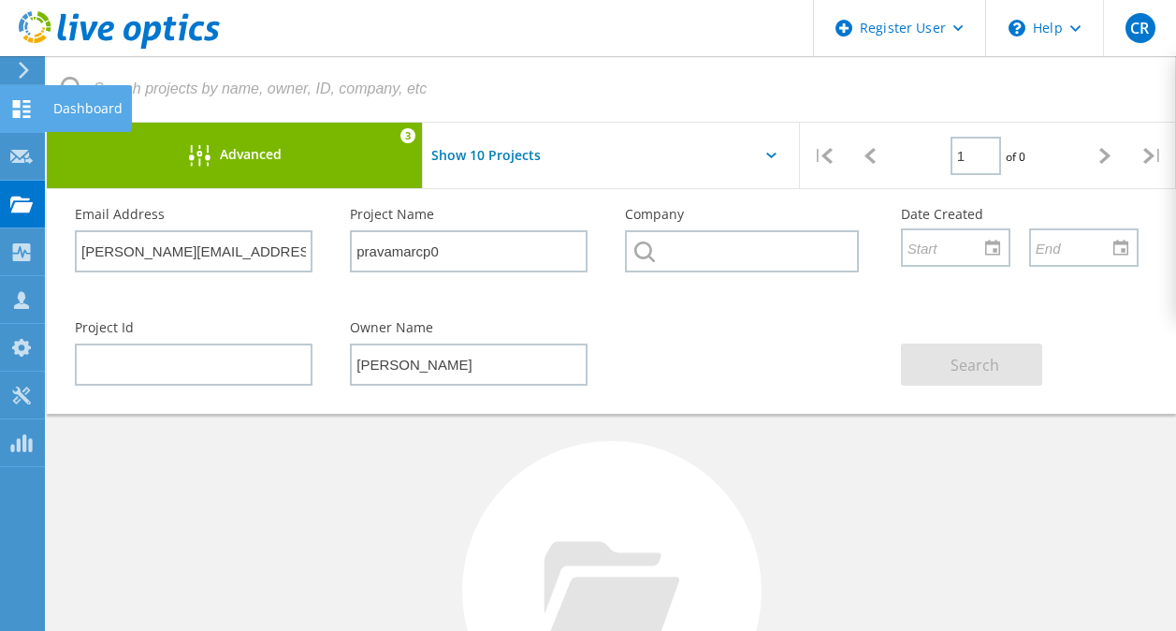
click at [23, 104] on icon at bounding box center [21, 109] width 22 height 18
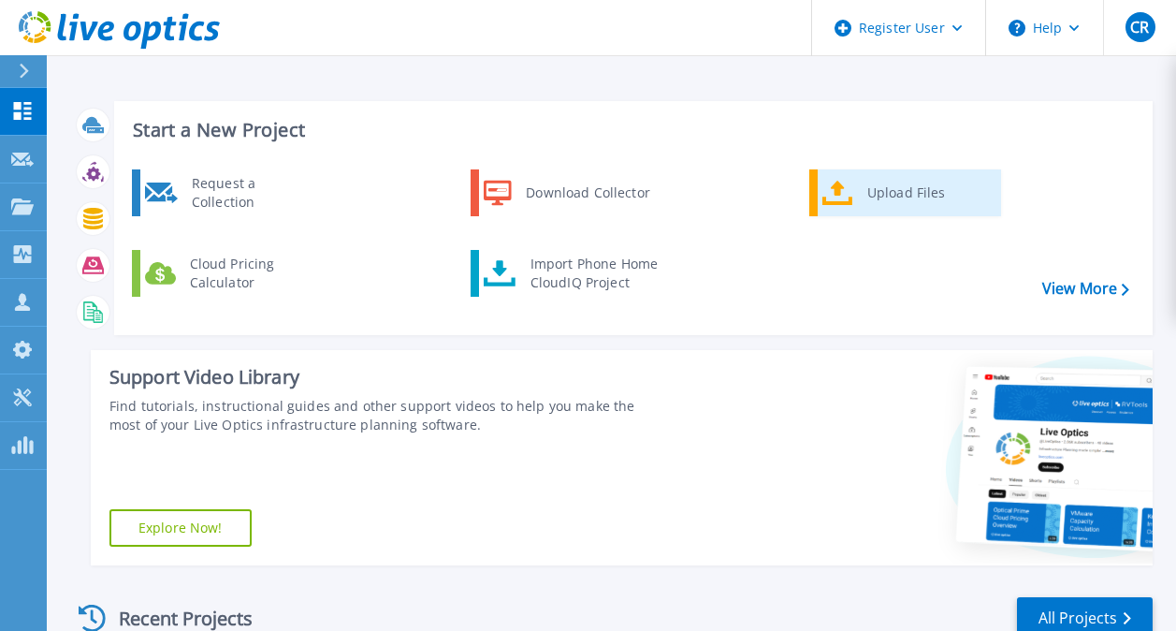
click at [865, 202] on div "Upload Files" at bounding box center [927, 192] width 138 height 37
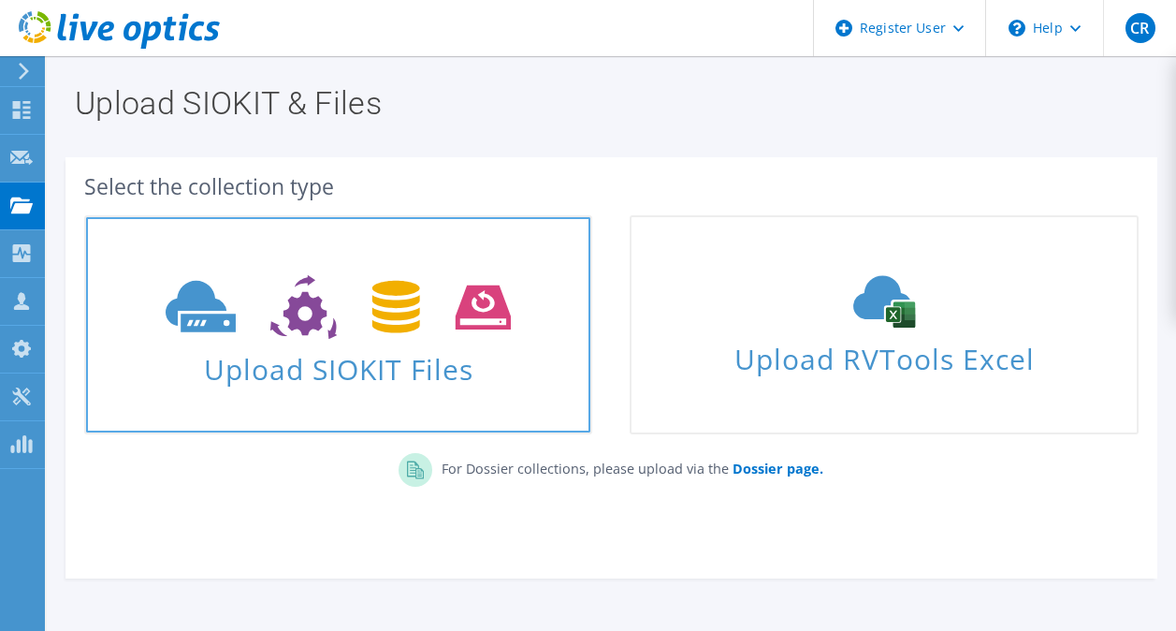
click at [338, 293] on icon at bounding box center [338, 307] width 345 height 65
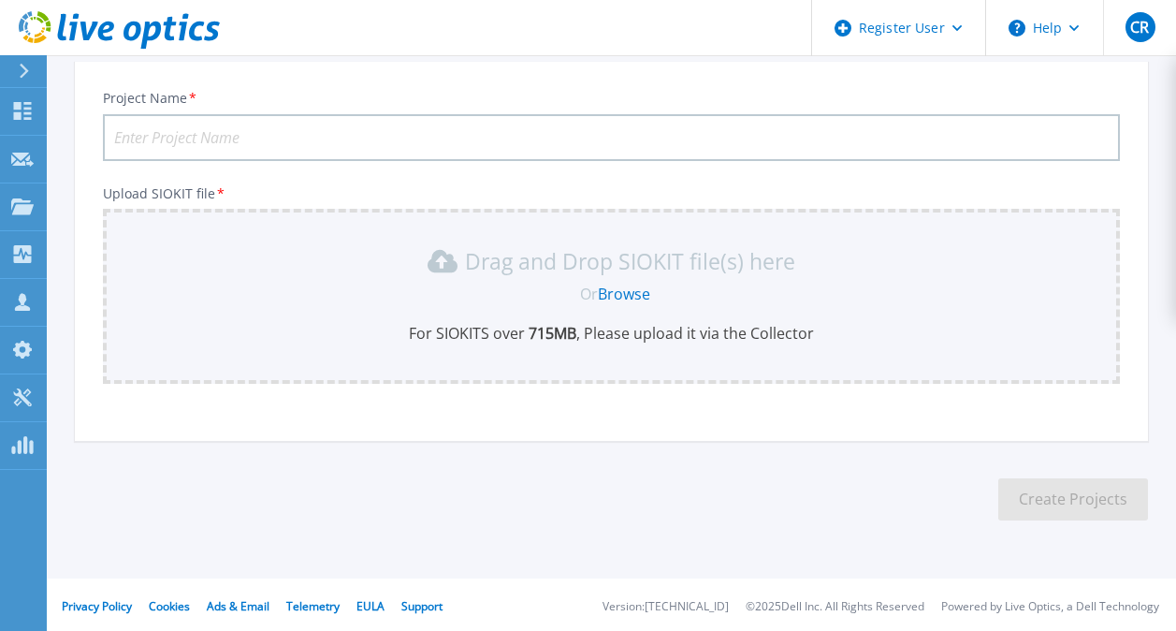
scroll to position [114, 0]
